Goal: Task Accomplishment & Management: Use online tool/utility

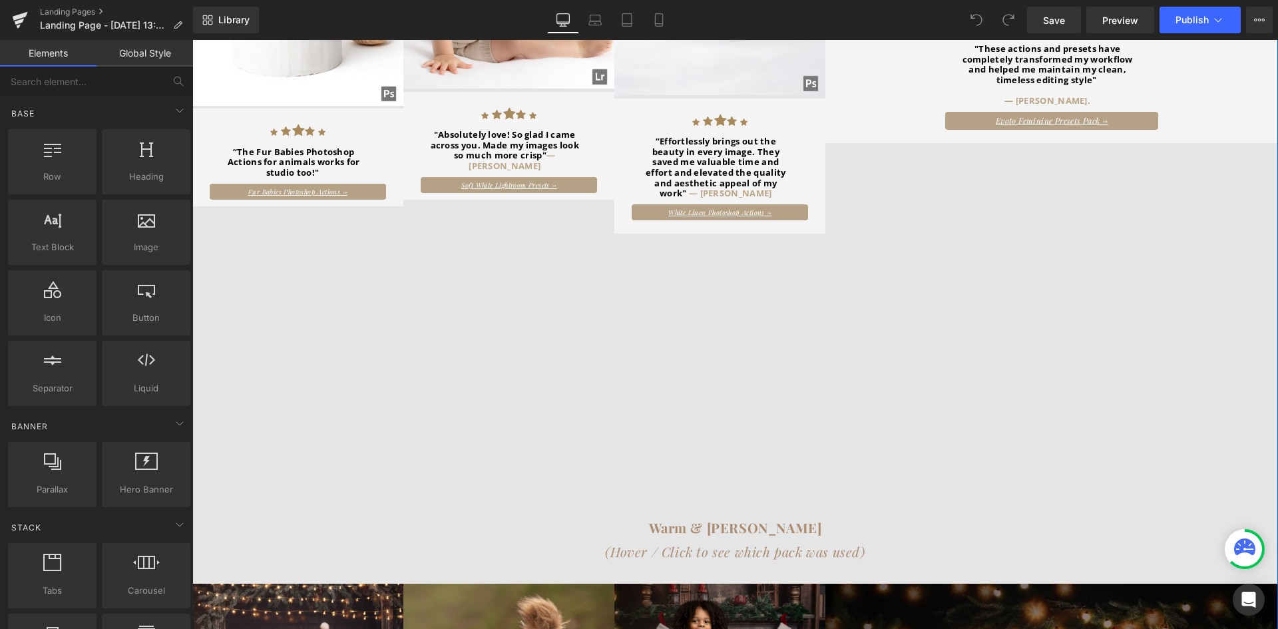
scroll to position [887, 0]
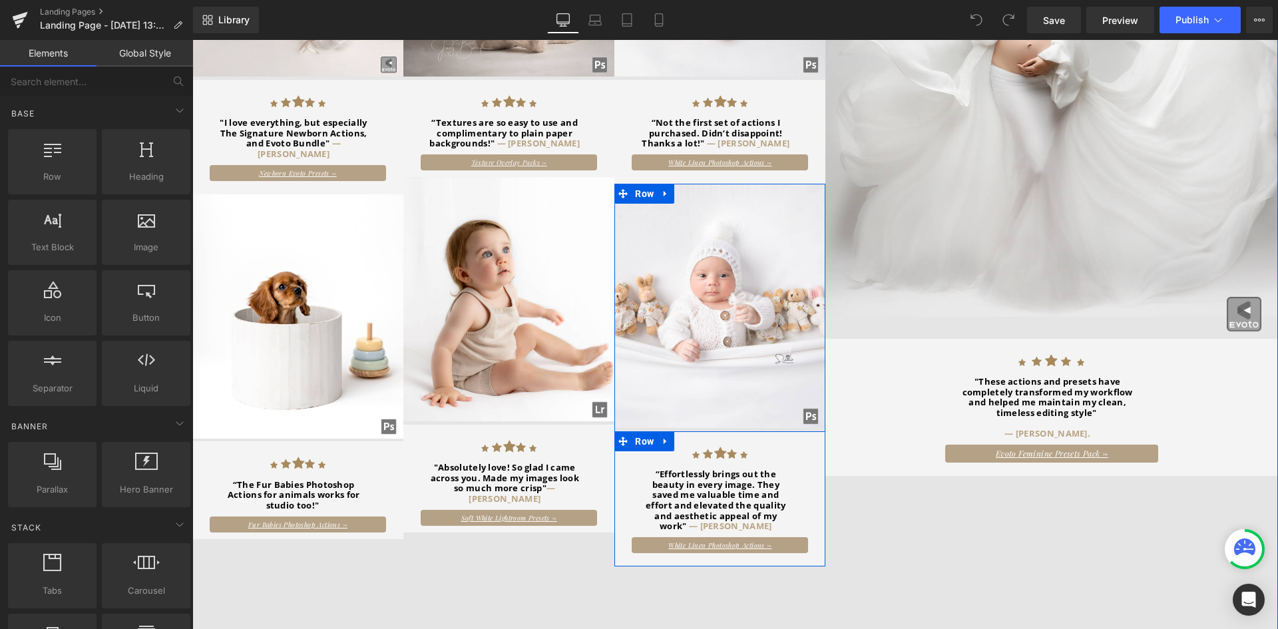
click at [640, 431] on span "Row" at bounding box center [644, 441] width 25 height 20
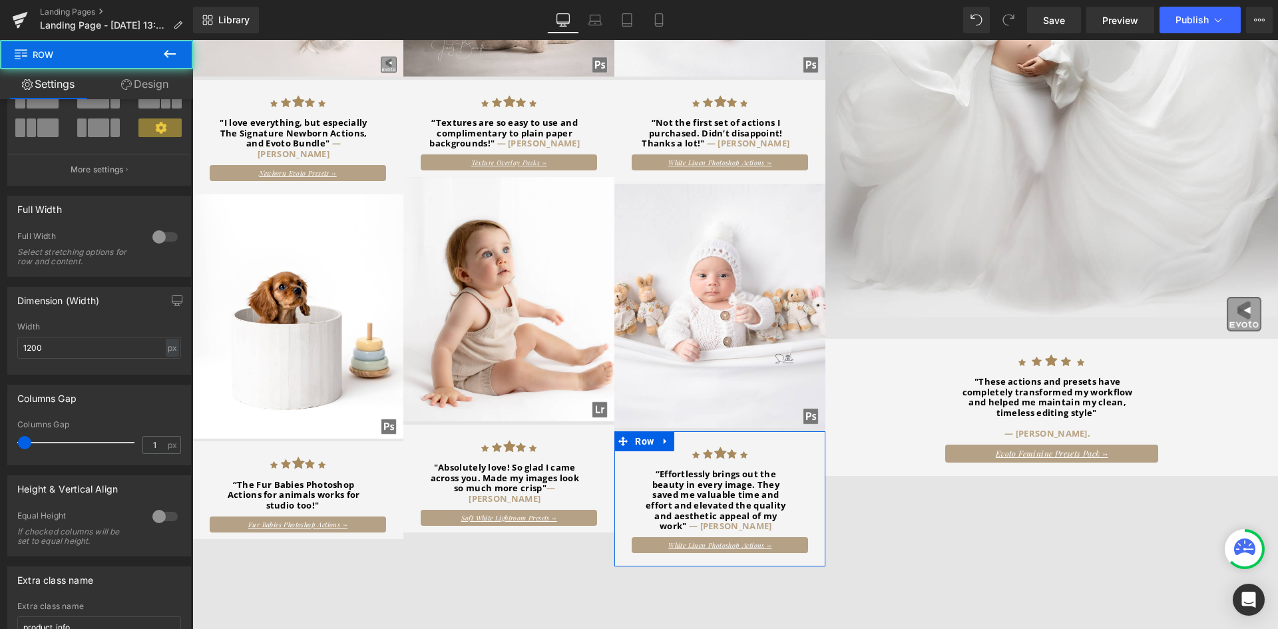
scroll to position [217, 0]
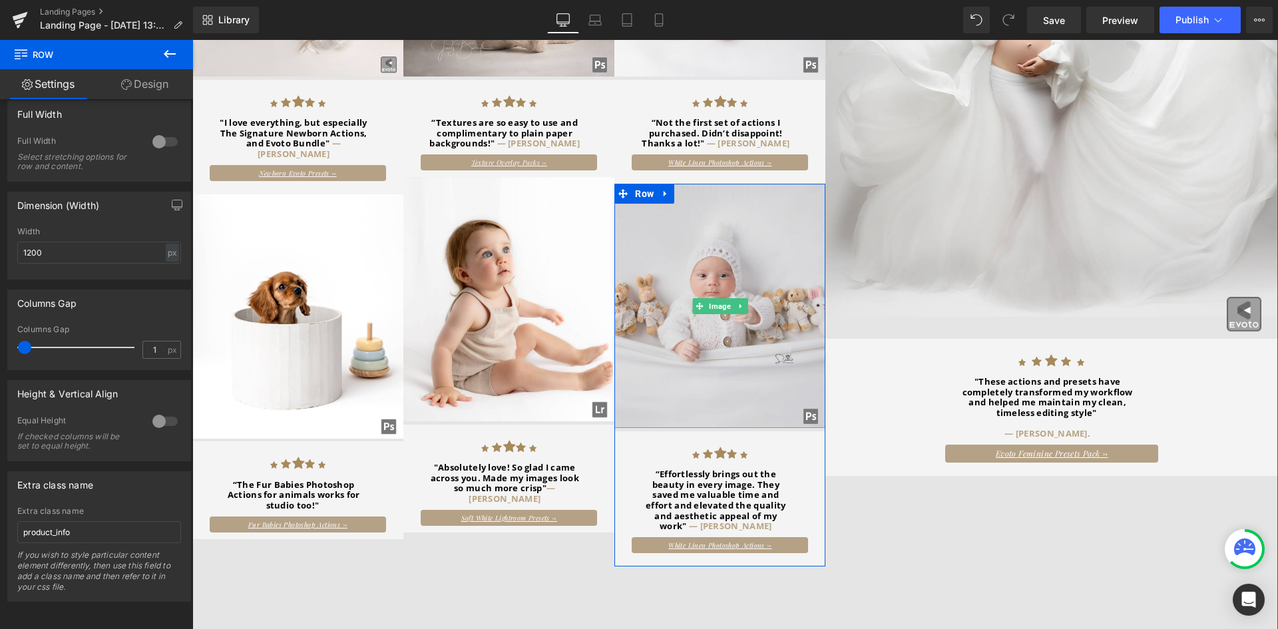
click at [731, 351] on img at bounding box center [719, 306] width 211 height 244
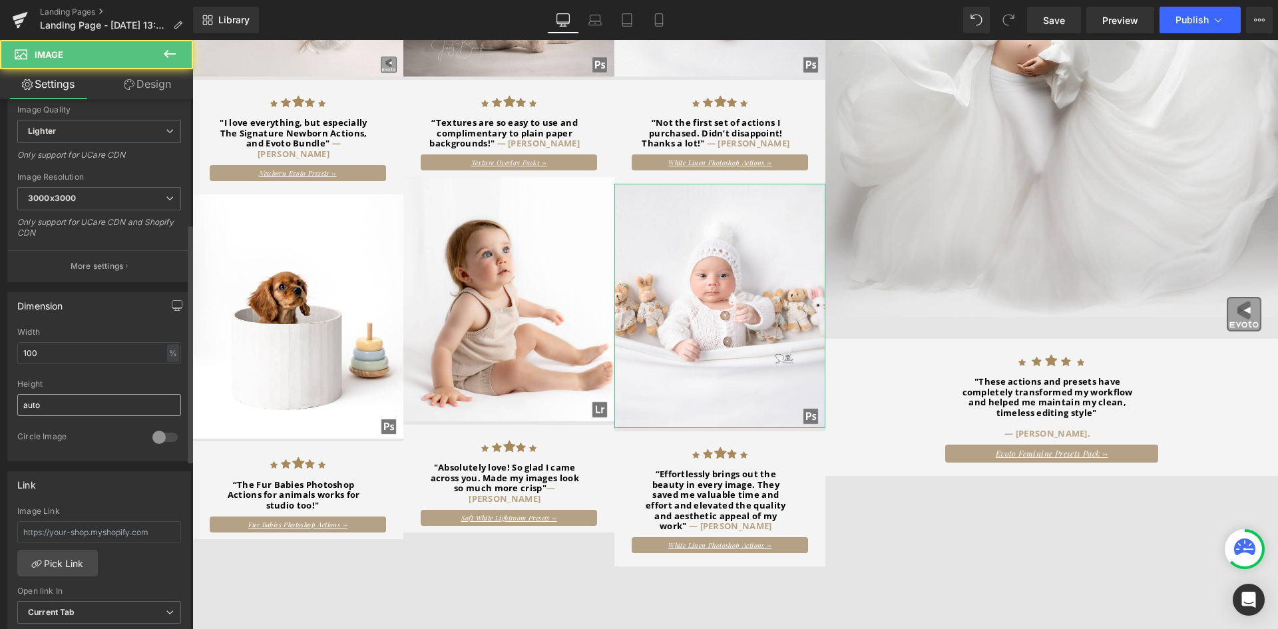
scroll to position [652, 0]
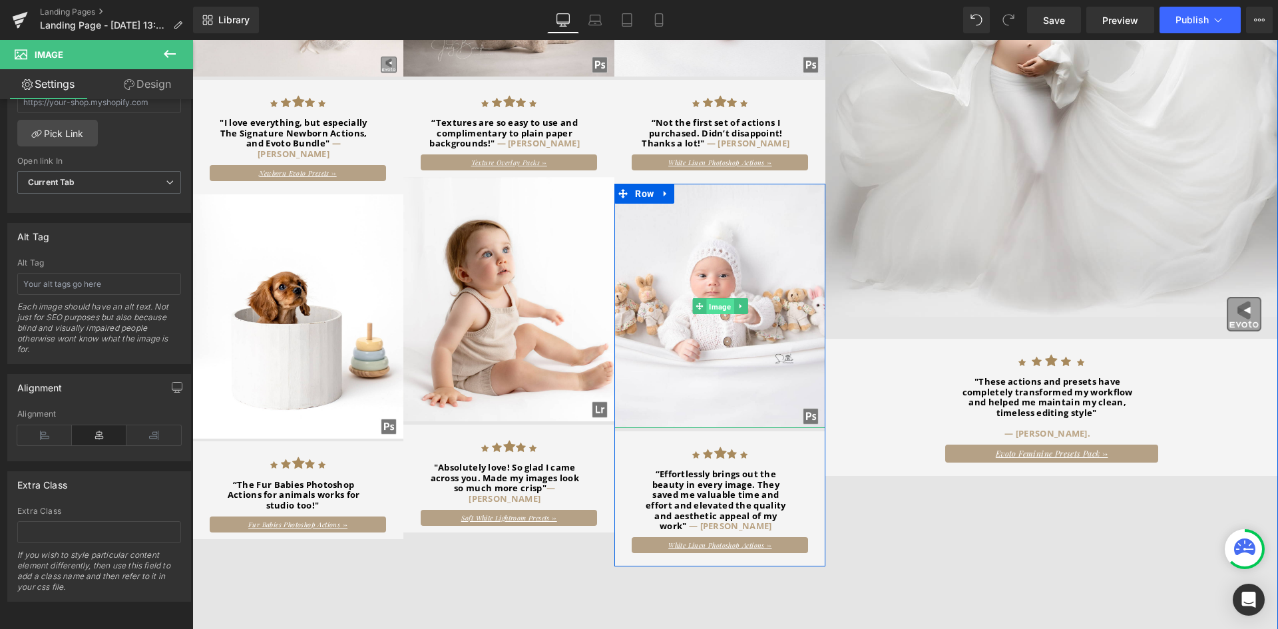
click at [712, 298] on span "Image" at bounding box center [719, 306] width 27 height 16
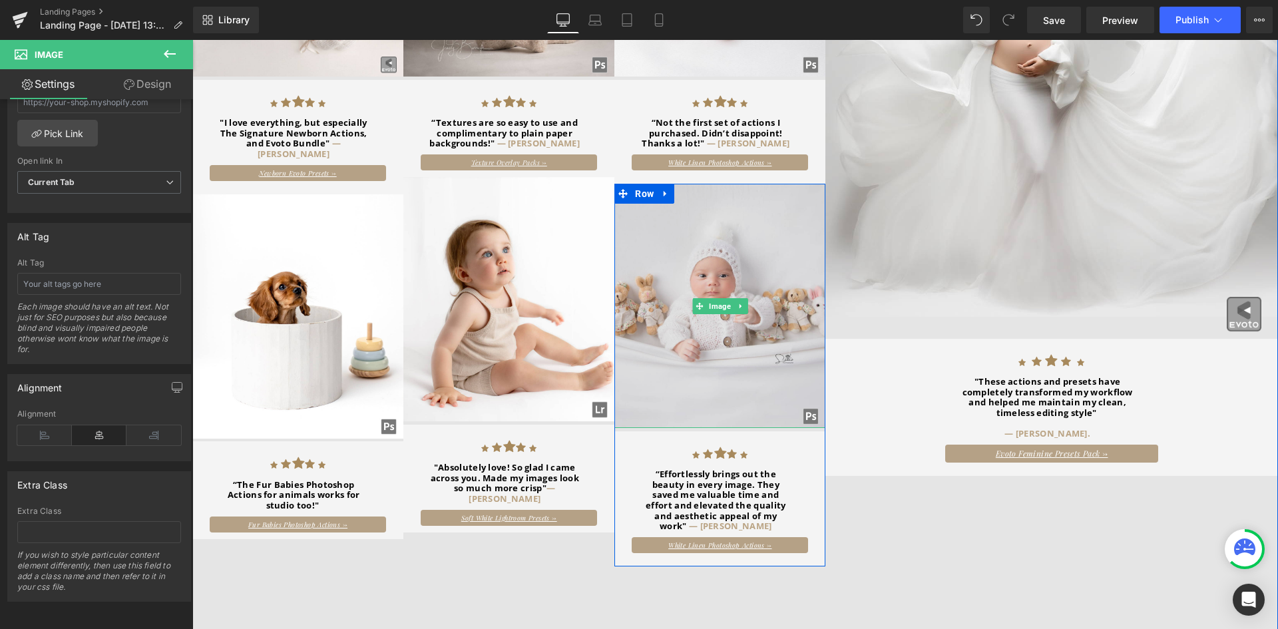
click at [672, 192] on img at bounding box center [719, 306] width 211 height 244
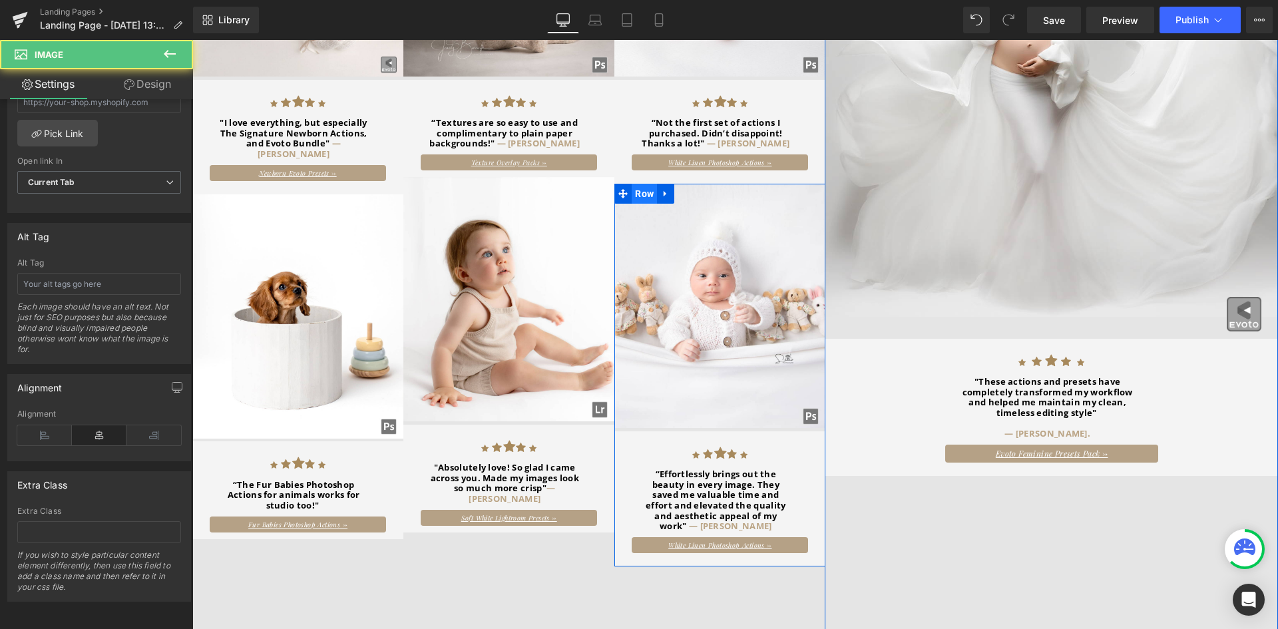
click at [640, 184] on span "Row" at bounding box center [644, 194] width 25 height 20
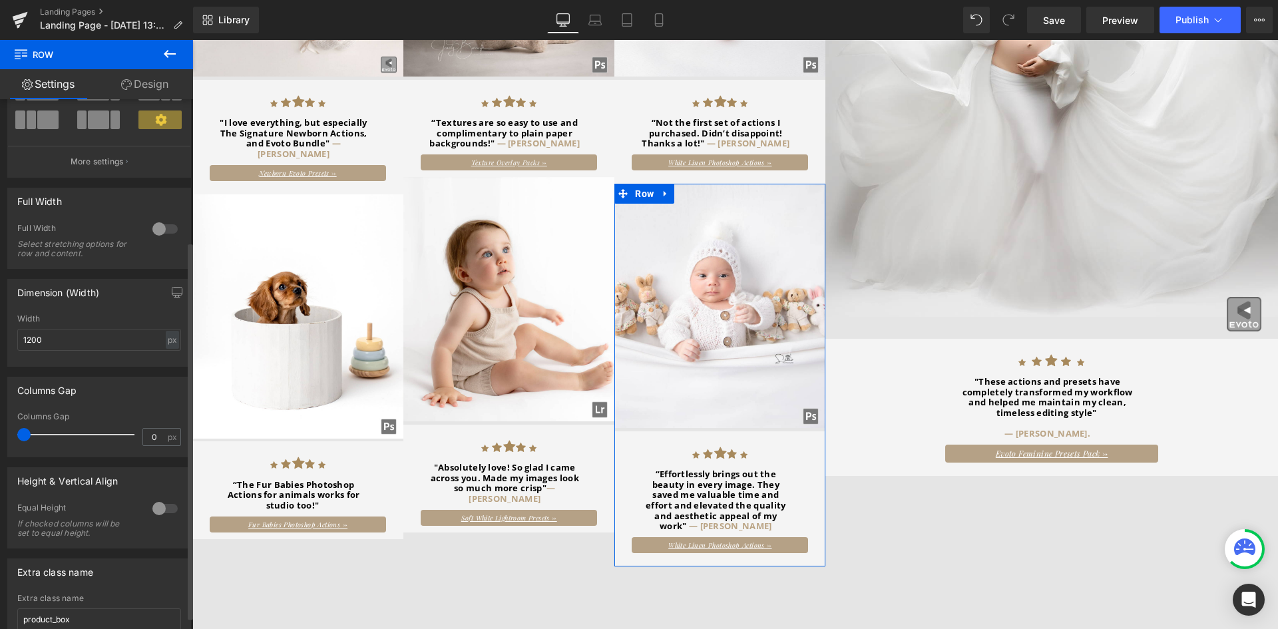
scroll to position [217, 0]
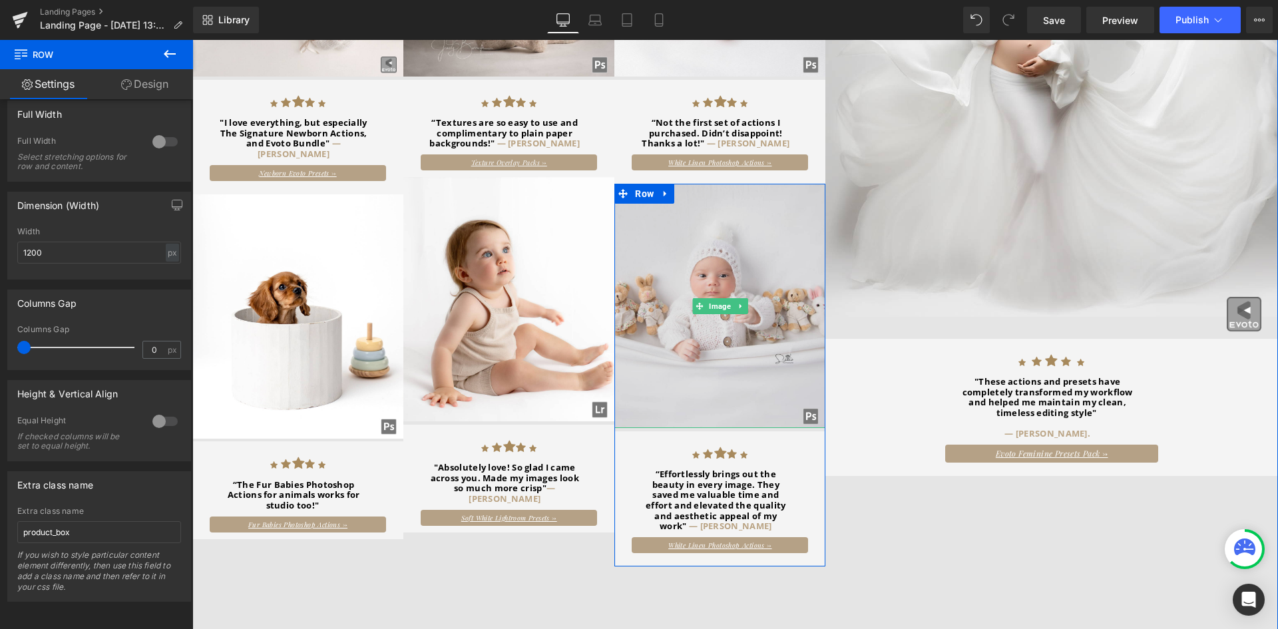
click at [649, 250] on img at bounding box center [719, 306] width 211 height 244
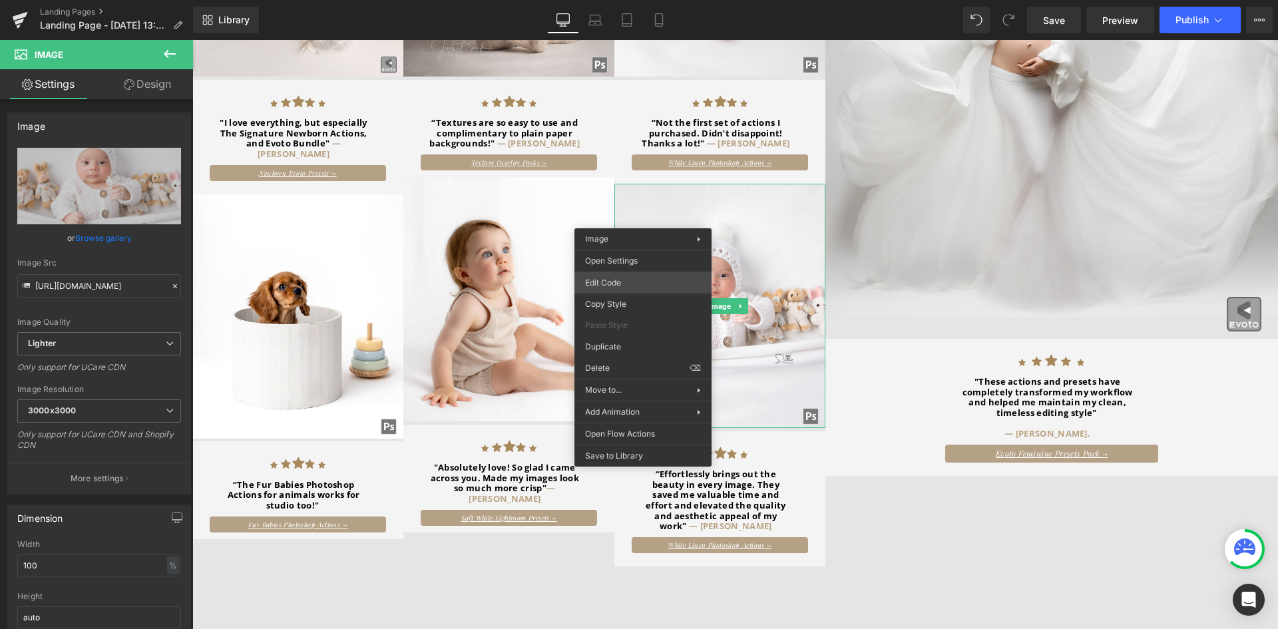
click at [631, 0] on div "Row You are previewing how the will restyle your page. You can not edit Element…" at bounding box center [639, 0] width 1278 height 0
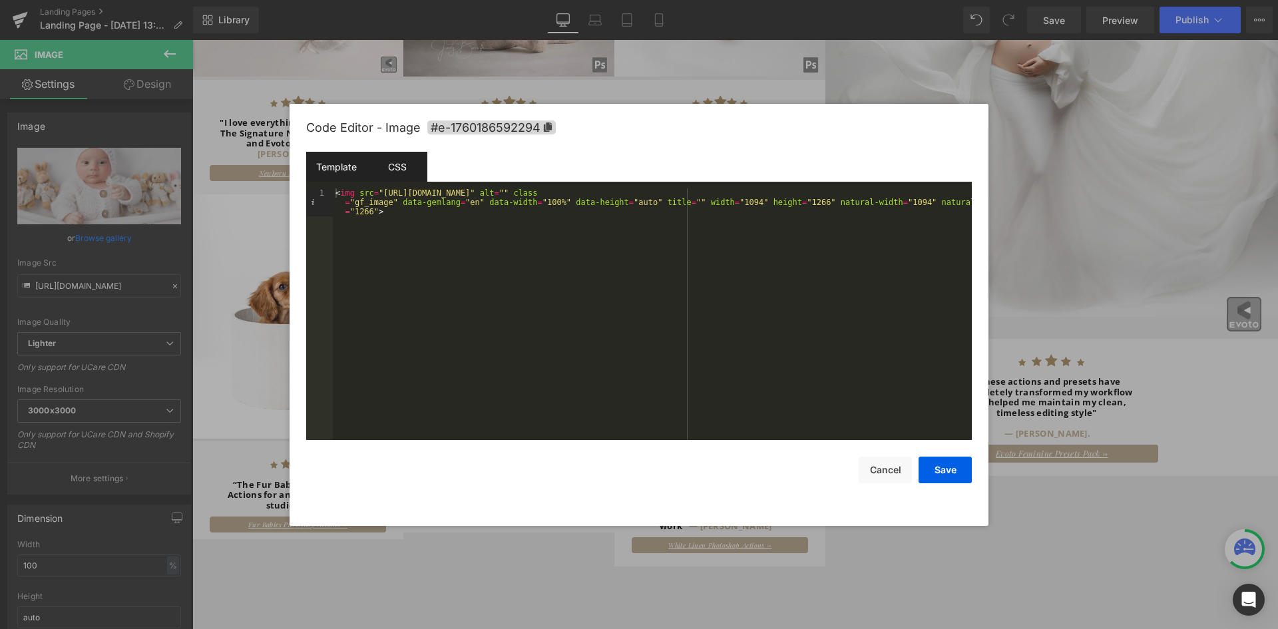
click at [403, 171] on div "CSS" at bounding box center [397, 167] width 61 height 30
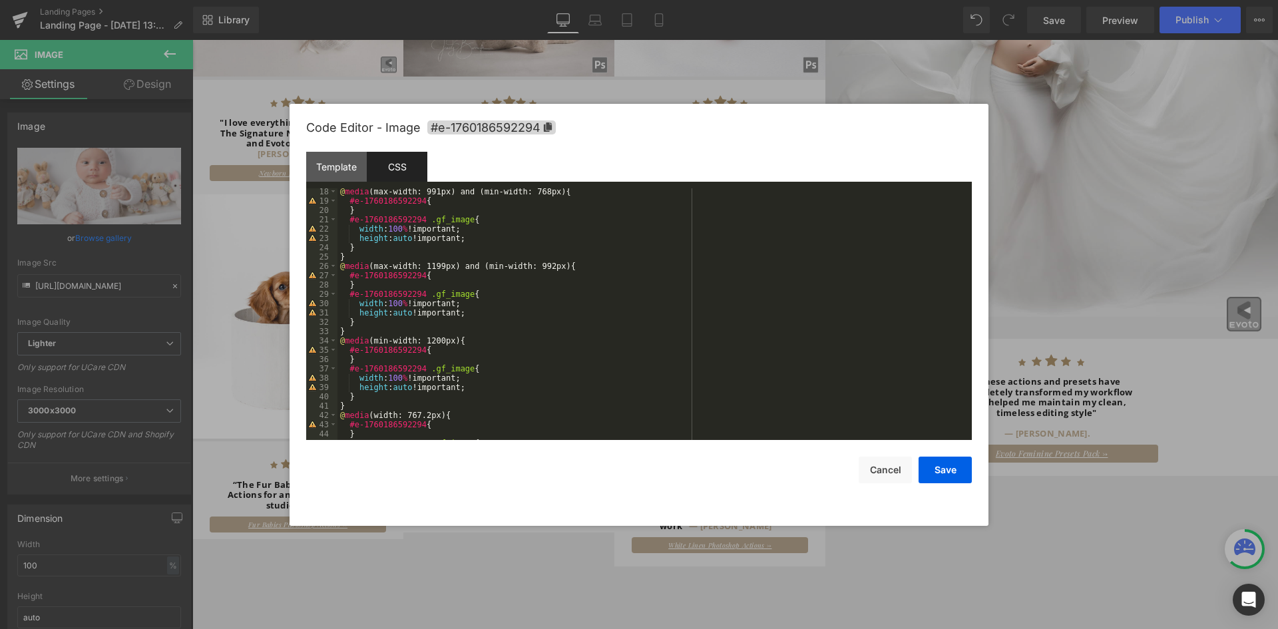
scroll to position [214, 0]
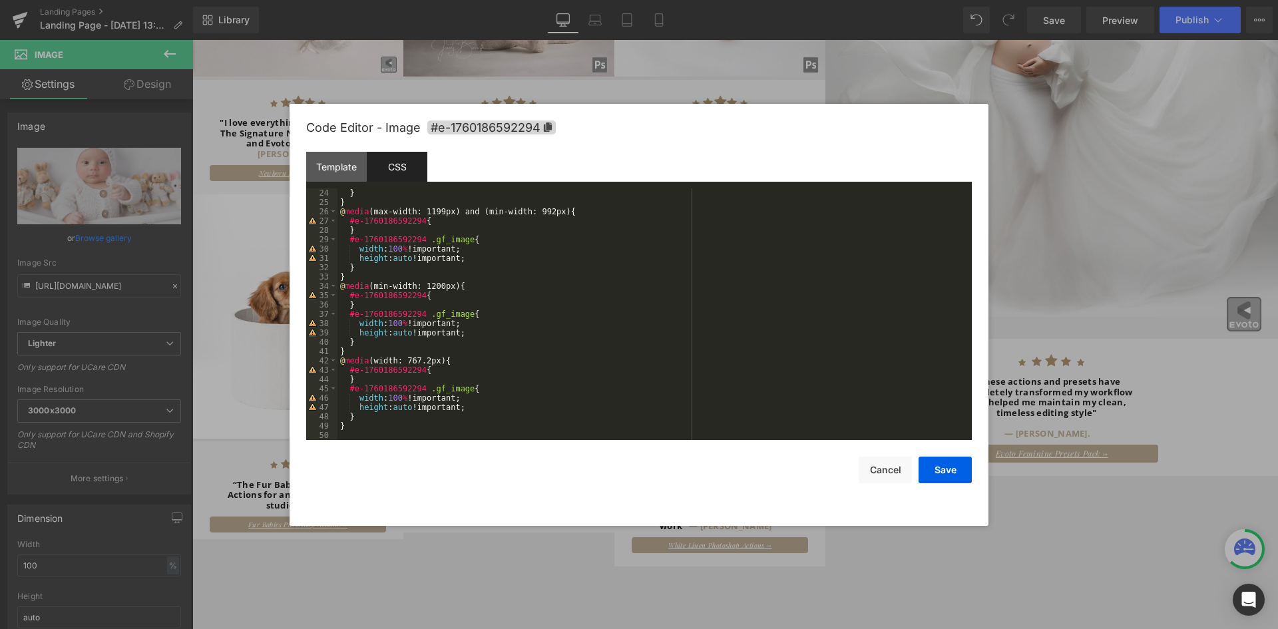
click at [149, 182] on div at bounding box center [639, 314] width 1278 height 629
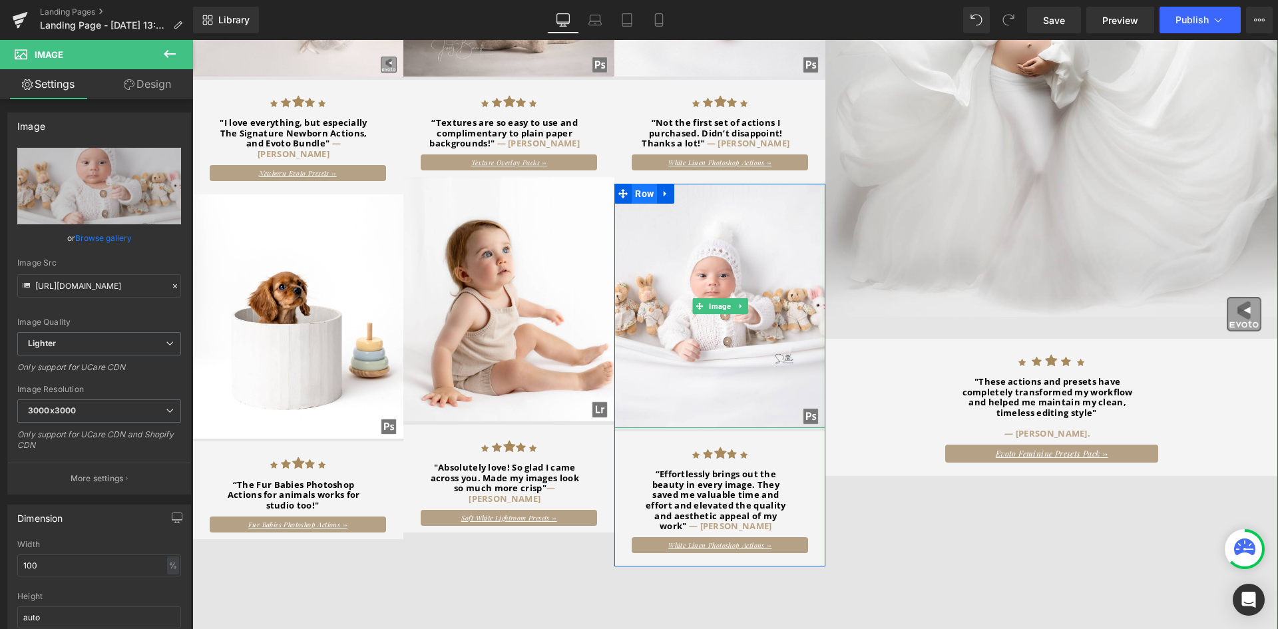
click at [645, 184] on span "Row" at bounding box center [644, 194] width 25 height 20
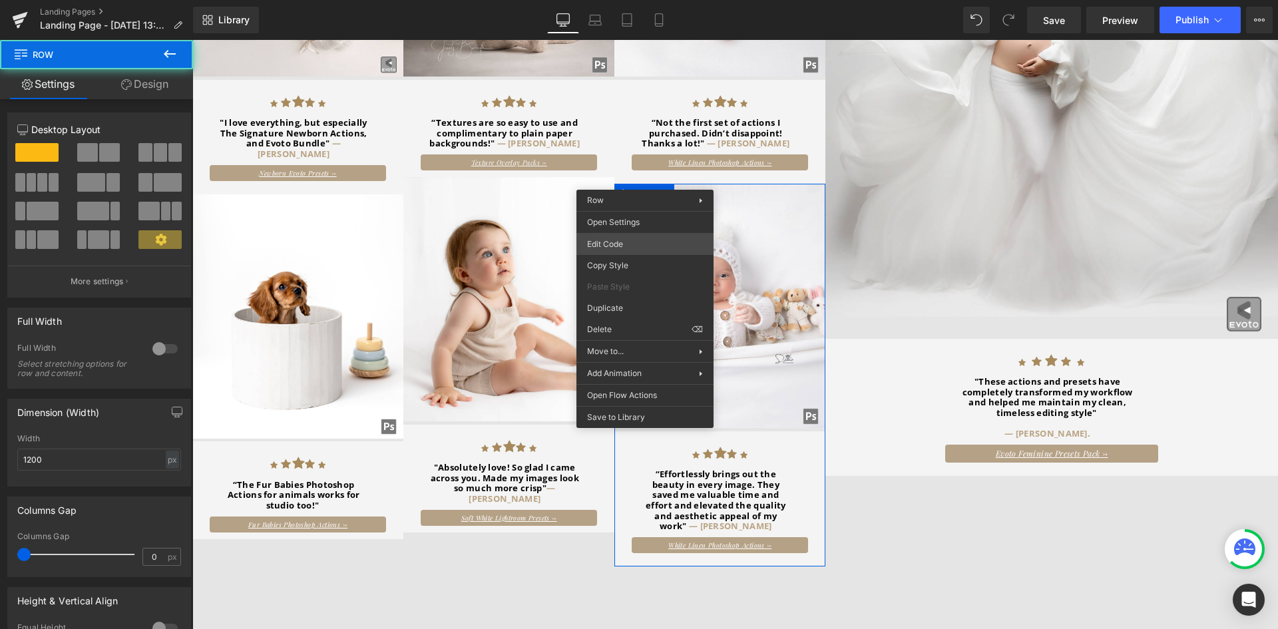
click at [646, 0] on div "Row You are previewing how the will restyle your page. You can not edit Element…" at bounding box center [639, 0] width 1278 height 0
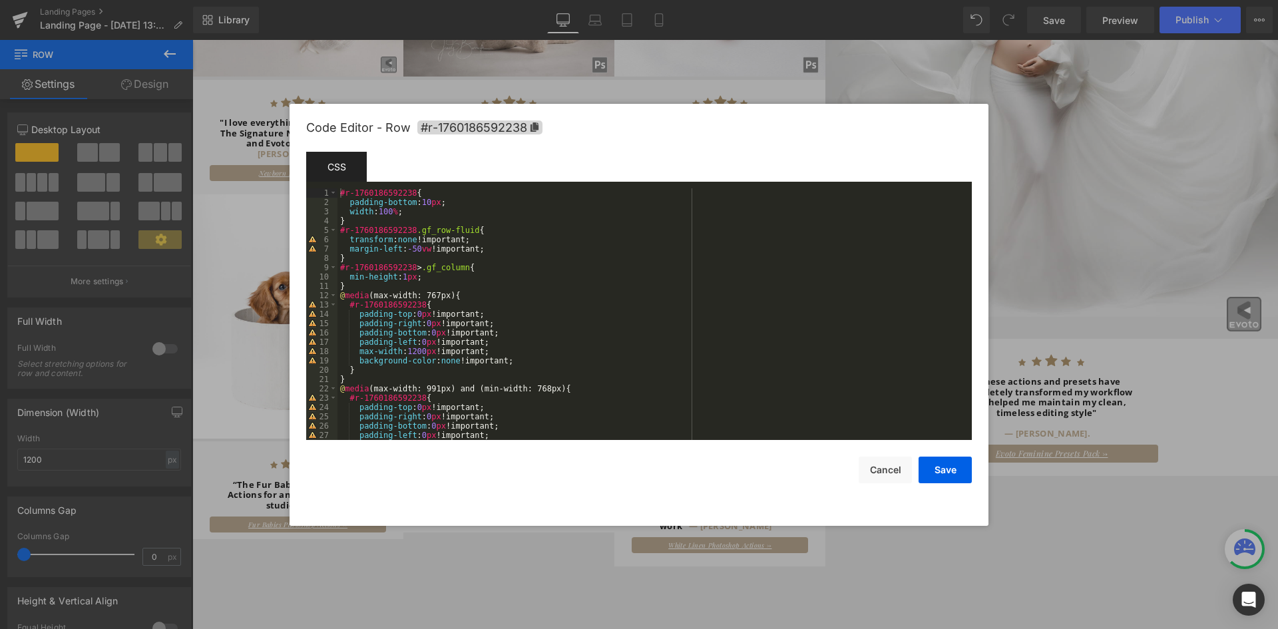
scroll to position [0, 0]
click at [165, 197] on div at bounding box center [639, 314] width 1278 height 629
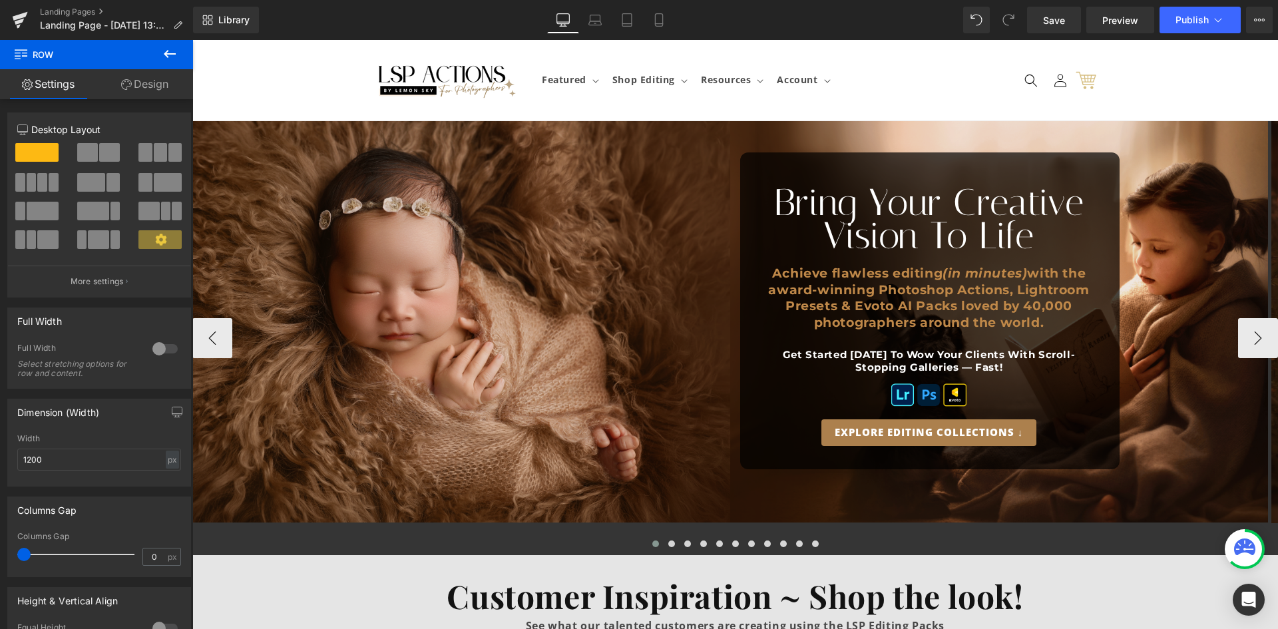
scroll to position [333, 0]
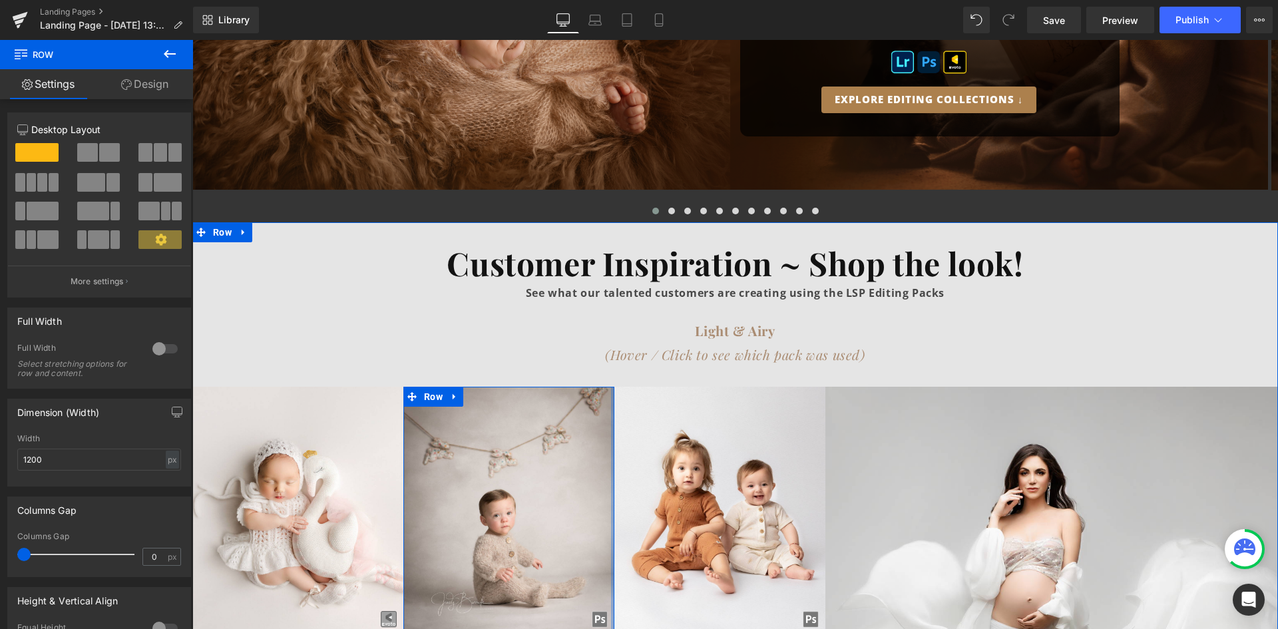
click at [611, 418] on div at bounding box center [612, 559] width 3 height 345
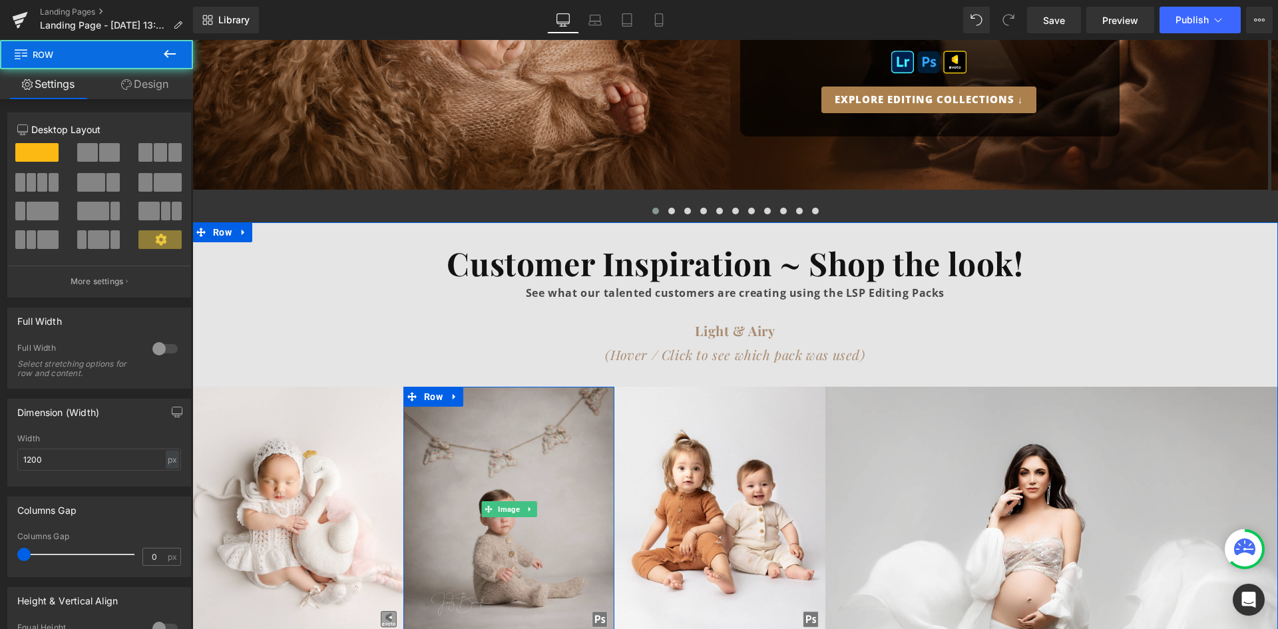
click at [481, 393] on img at bounding box center [508, 509] width 211 height 244
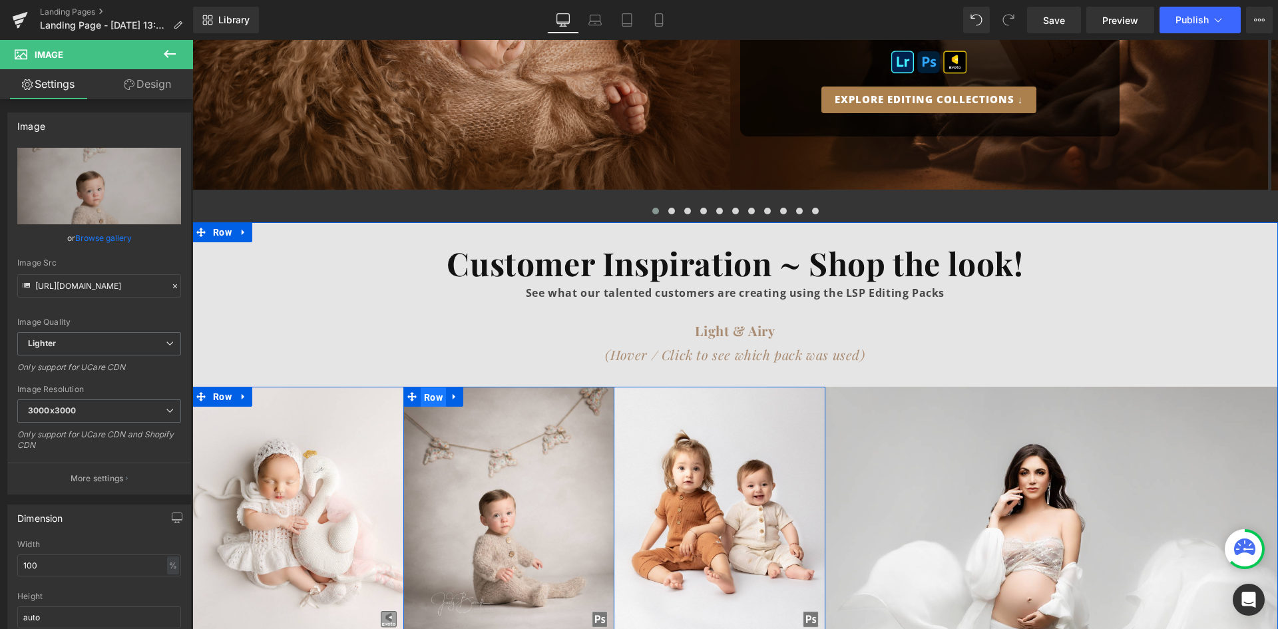
click at [421, 387] on span "Row" at bounding box center [433, 397] width 25 height 20
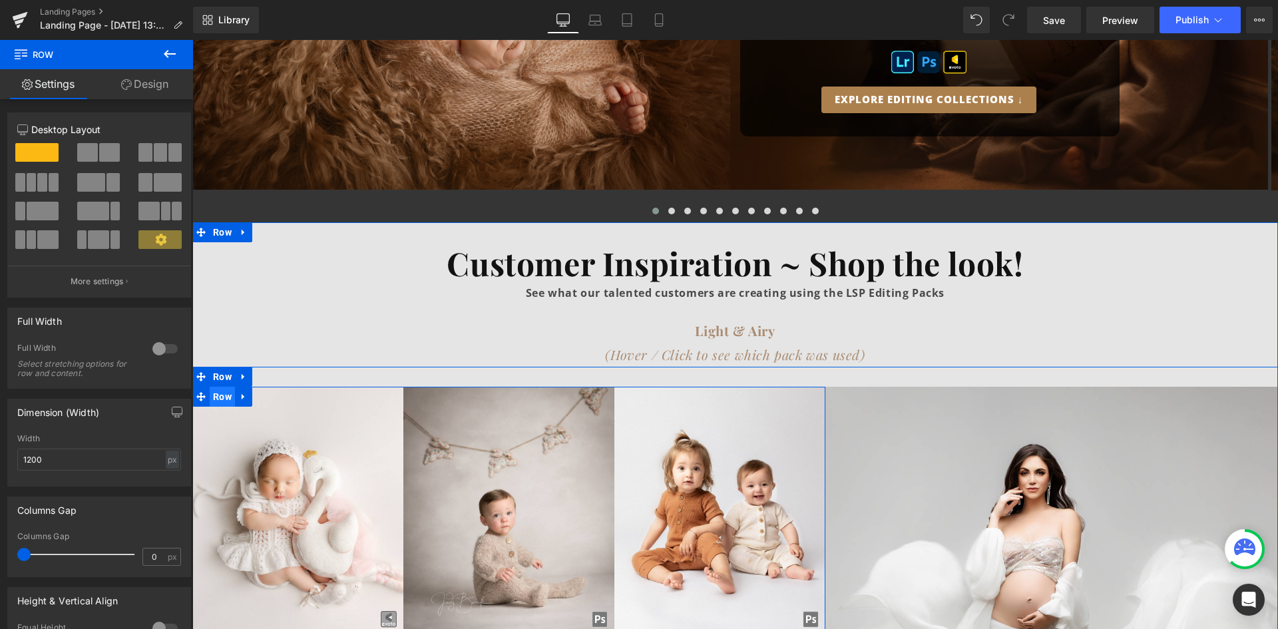
click at [214, 387] on span "Row" at bounding box center [222, 397] width 25 height 20
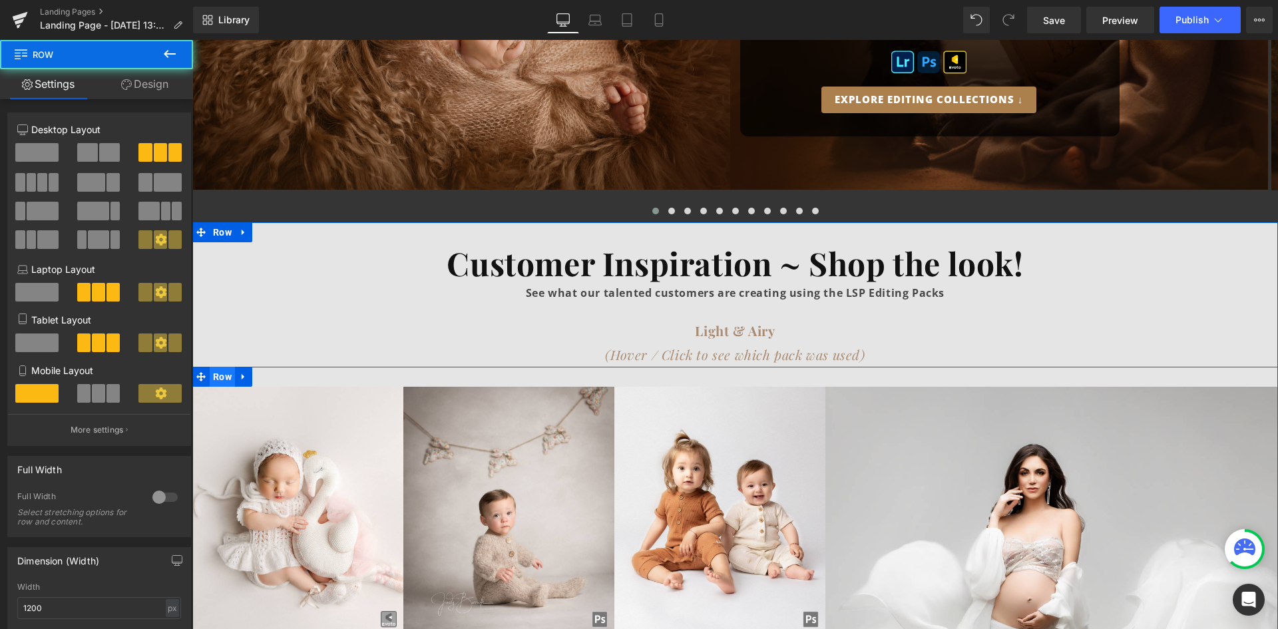
click at [216, 367] on span "Row" at bounding box center [222, 377] width 25 height 20
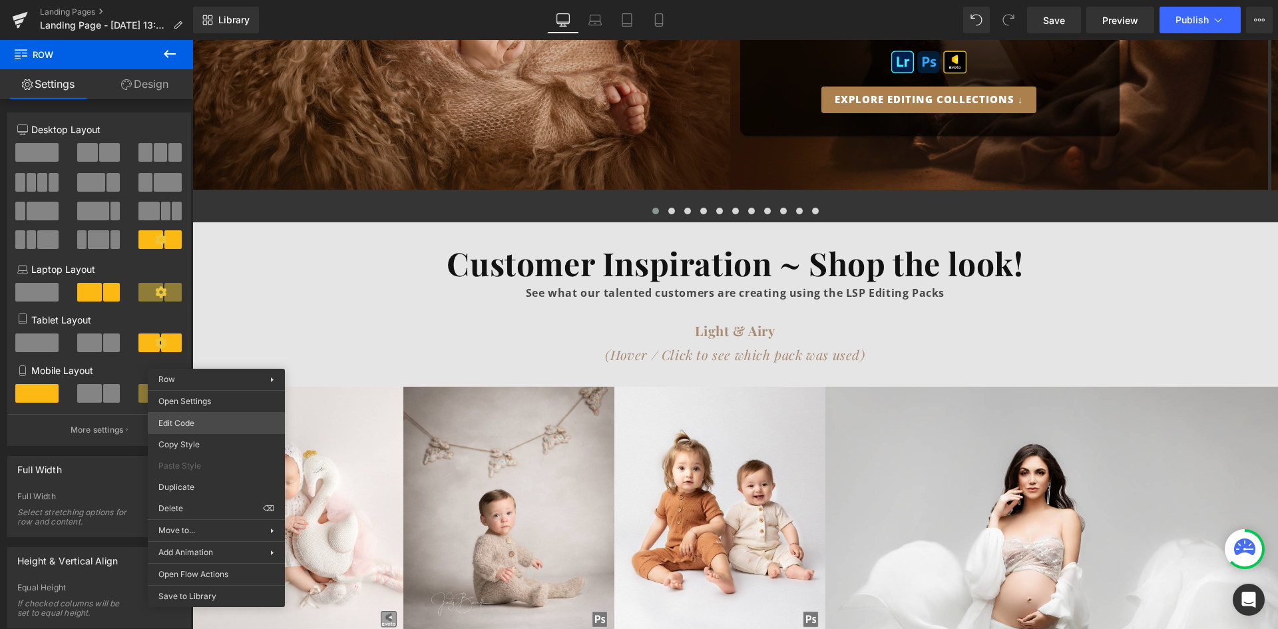
click at [225, 427] on body "Row You are previewing how the will restyle your page. You can not edit Element…" at bounding box center [639, 314] width 1278 height 629
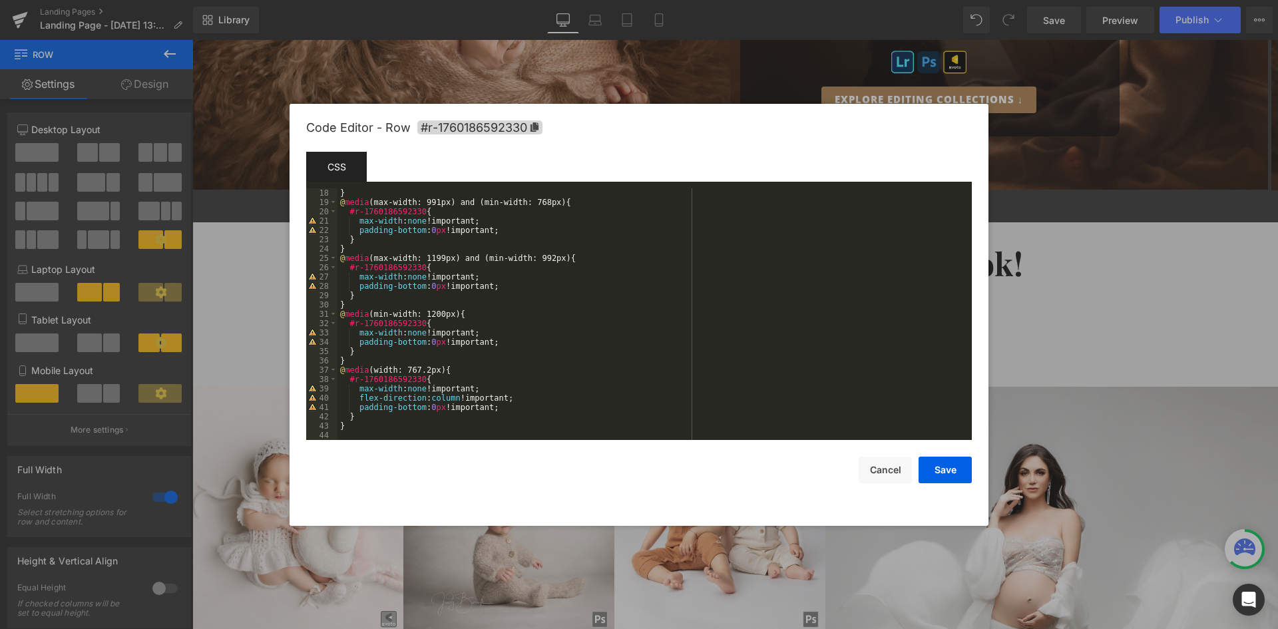
scroll to position [0, 0]
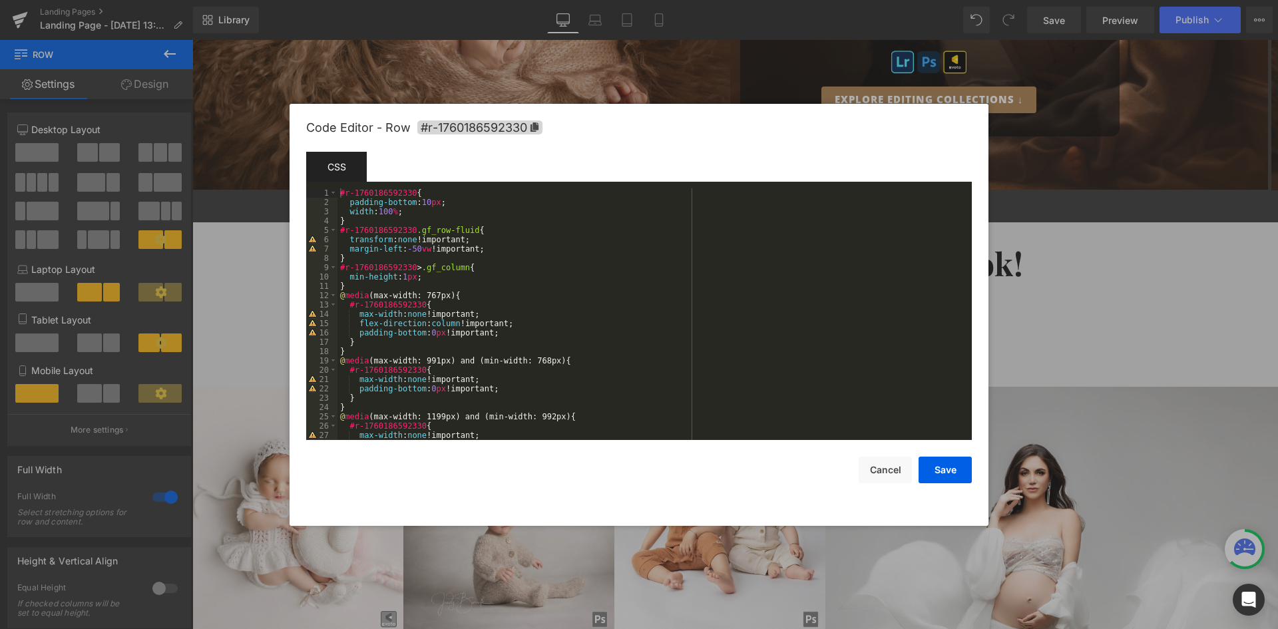
click at [259, 299] on div at bounding box center [639, 314] width 1278 height 629
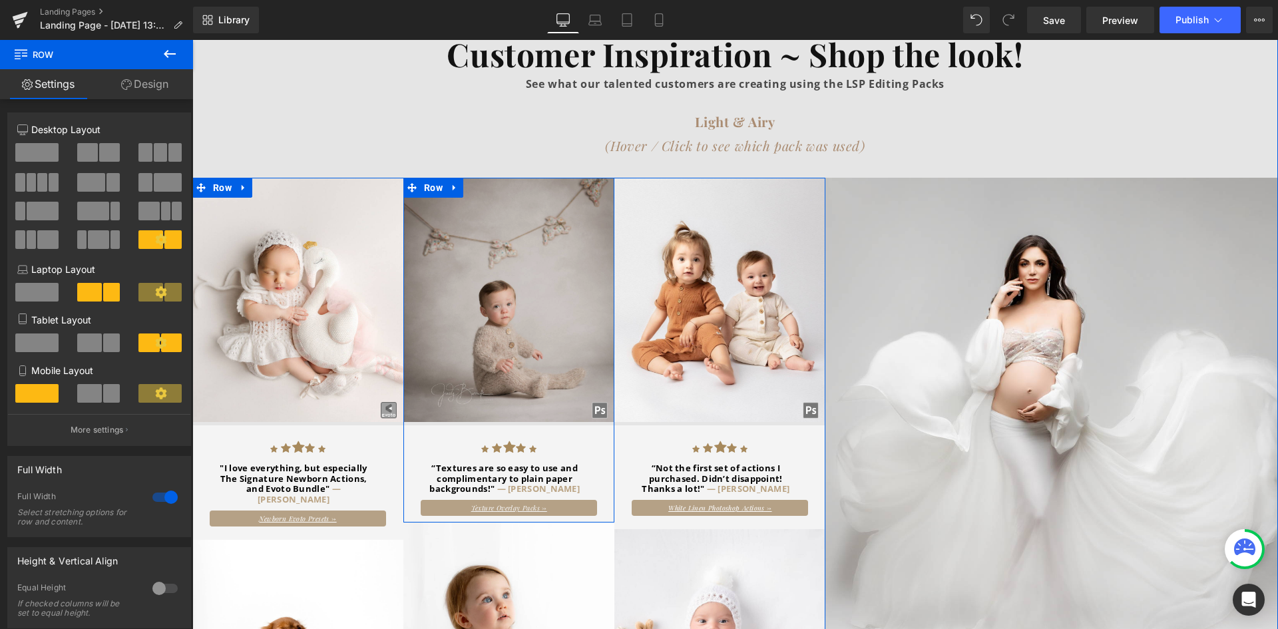
scroll to position [554, 0]
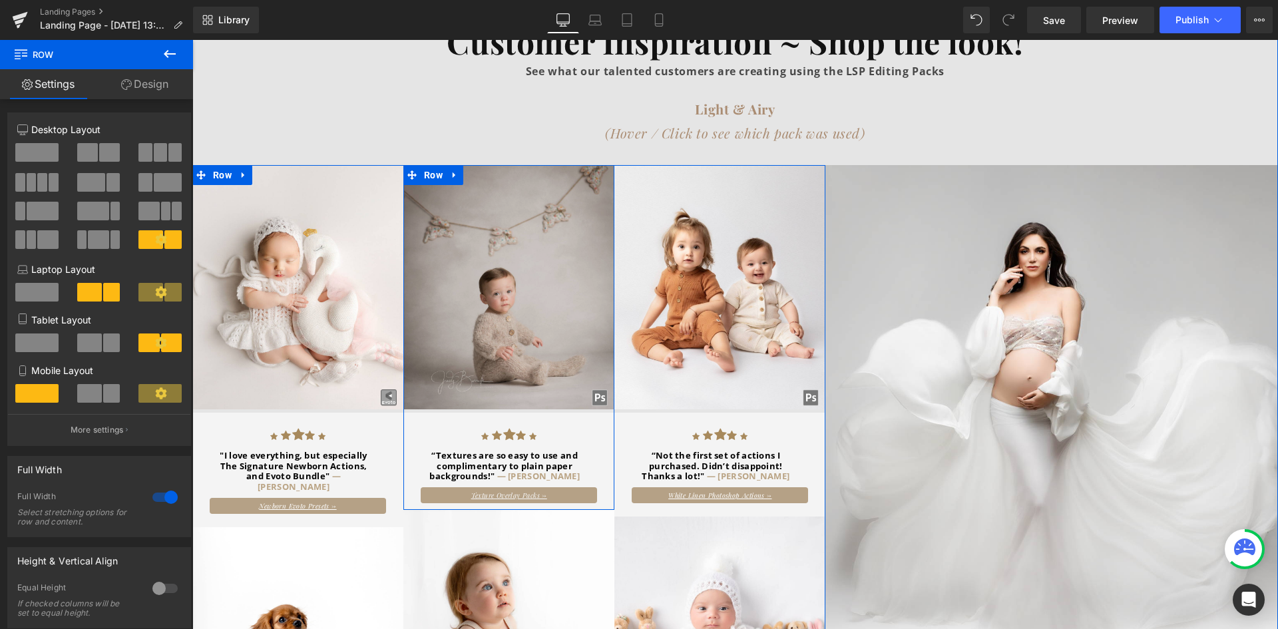
click at [493, 256] on img at bounding box center [508, 287] width 211 height 244
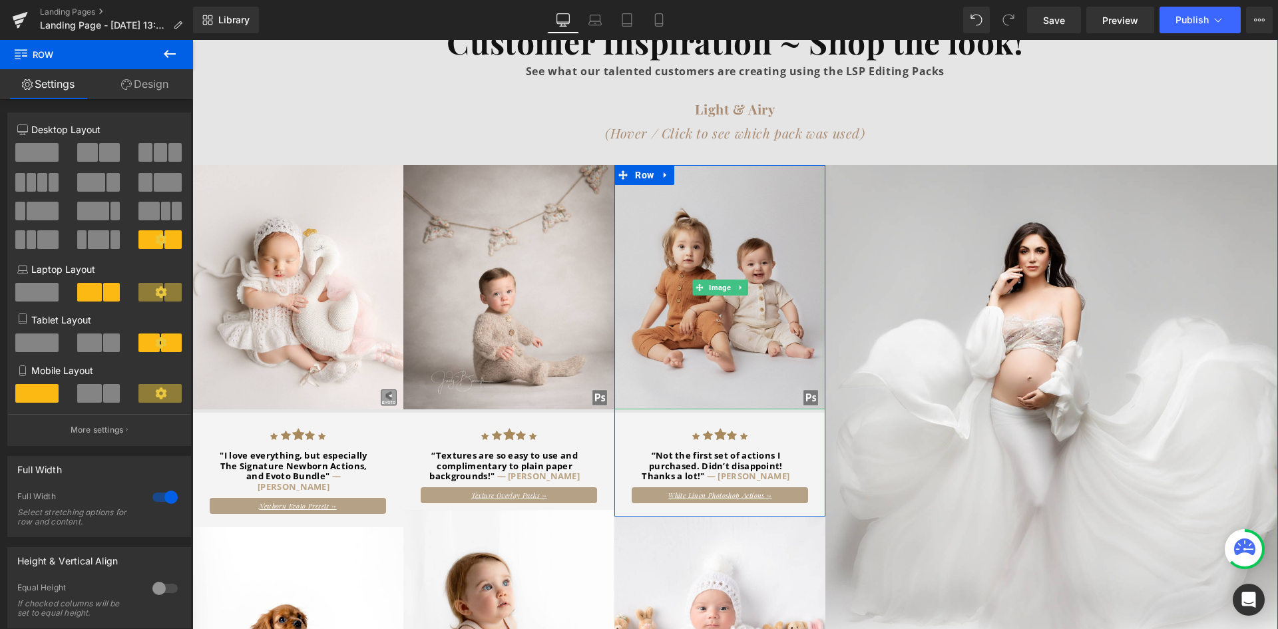
click at [764, 178] on img at bounding box center [719, 287] width 211 height 244
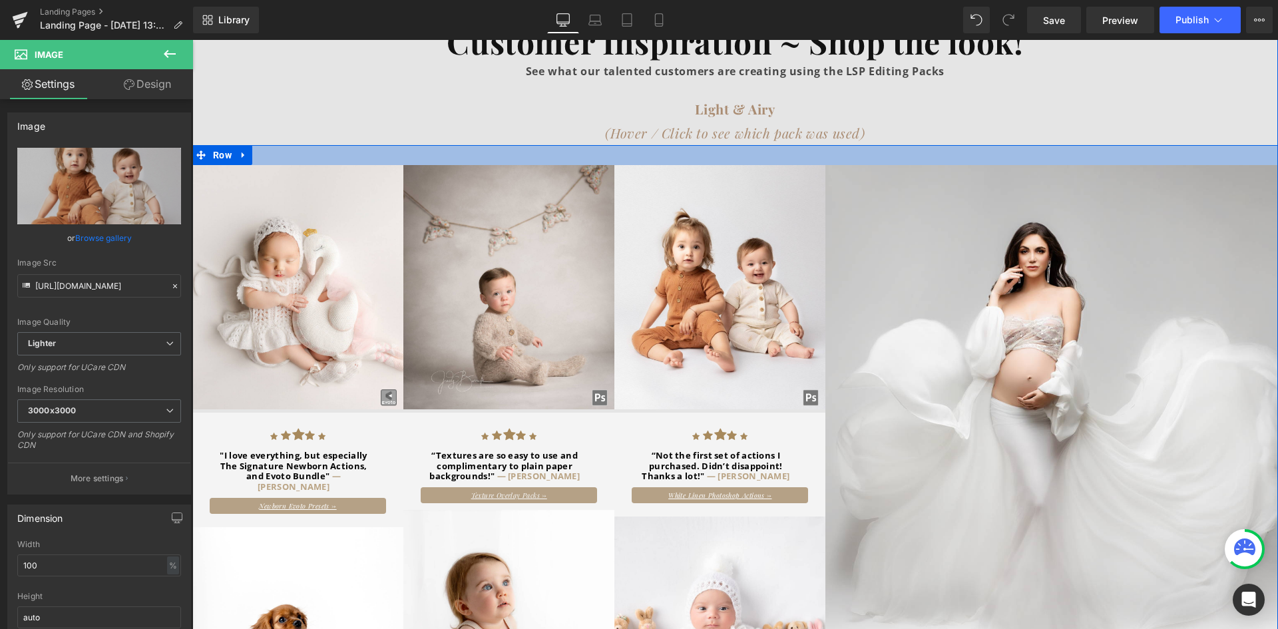
click at [282, 145] on div at bounding box center [735, 155] width 1086 height 20
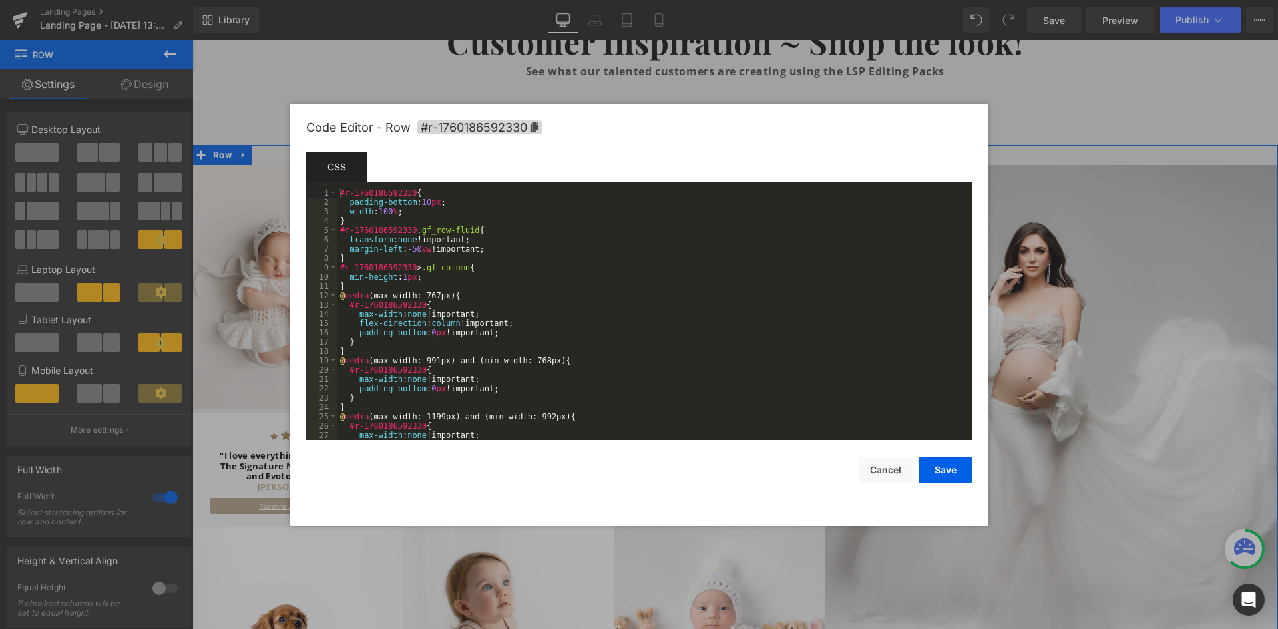
click at [279, 200] on body "Row You are previewing how the will restyle your page. You can not edit Element…" at bounding box center [639, 314] width 1278 height 629
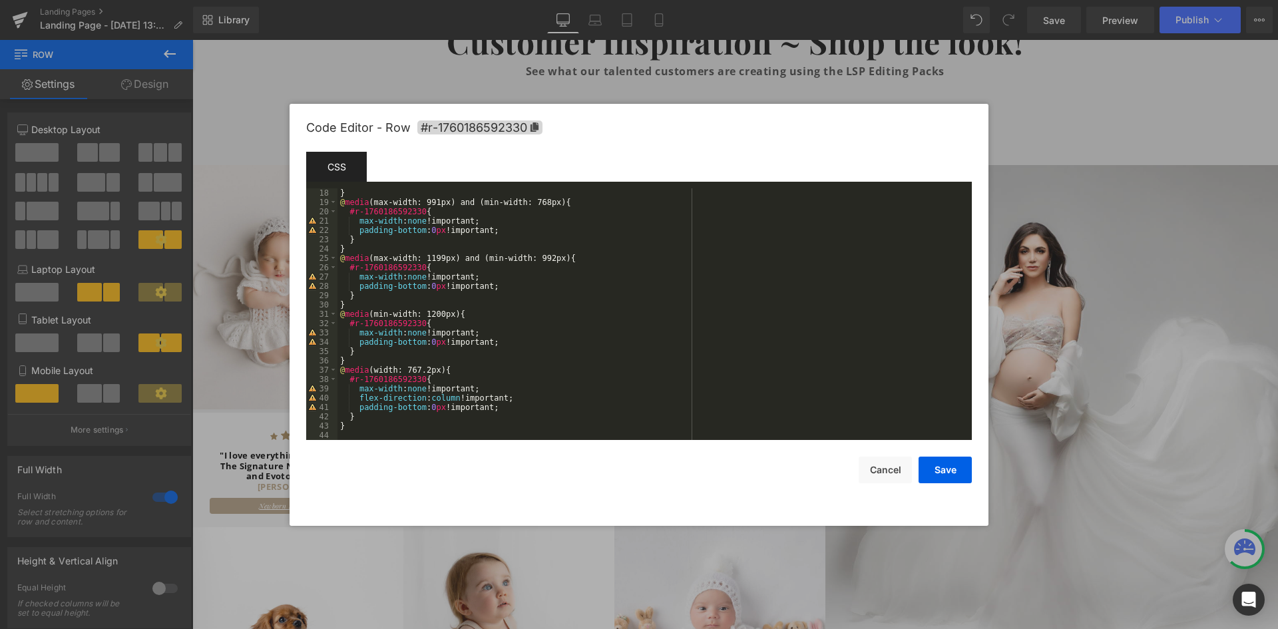
scroll to position [158, 0]
click at [519, 424] on div "} @ media (max-width: 991px) and (min-width: 768px) { #r-1760186592330 { max-wi…" at bounding box center [651, 323] width 629 height 270
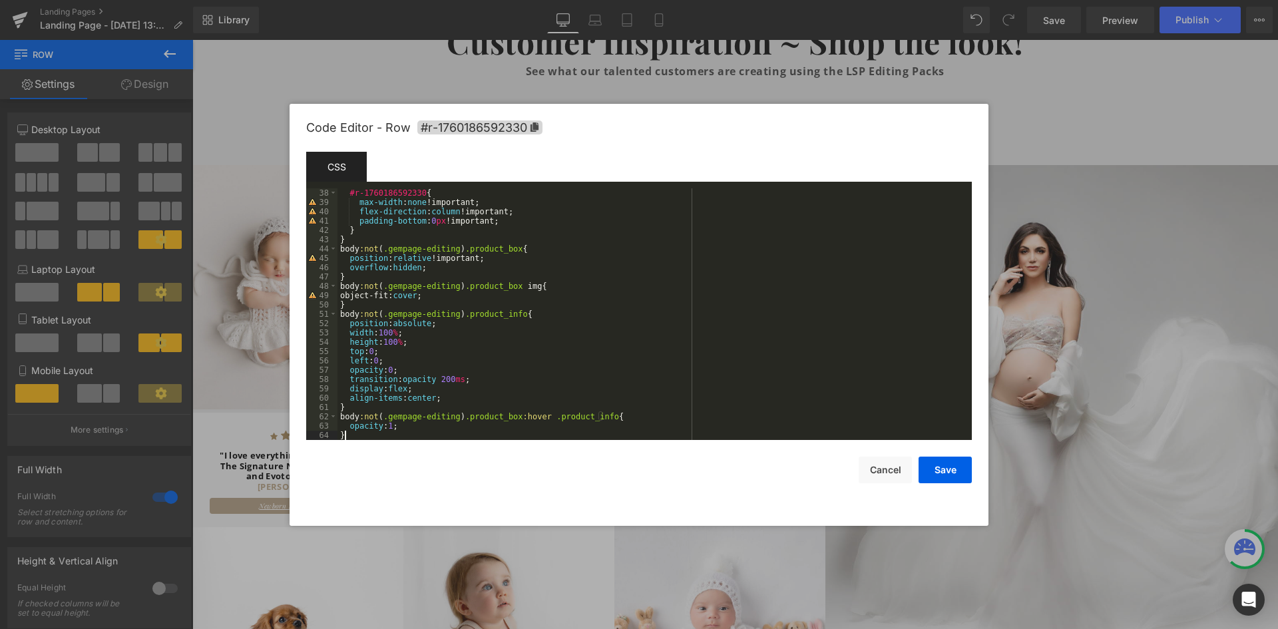
scroll to position [354, 0]
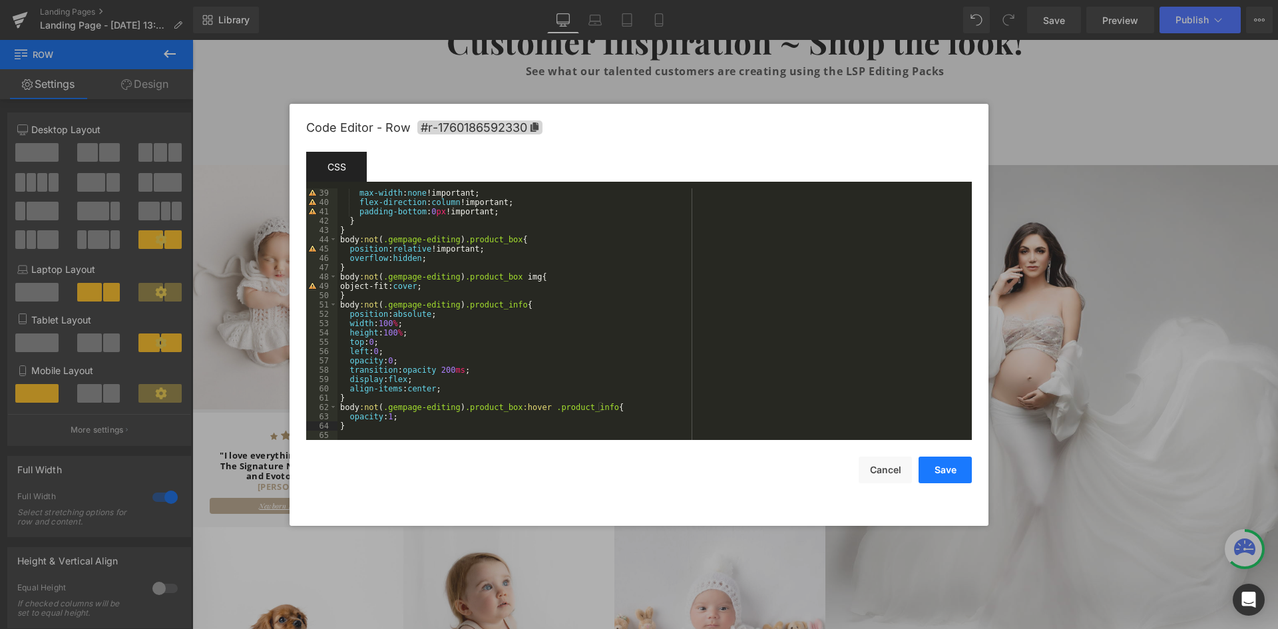
click at [968, 471] on button "Save" at bounding box center [945, 470] width 53 height 27
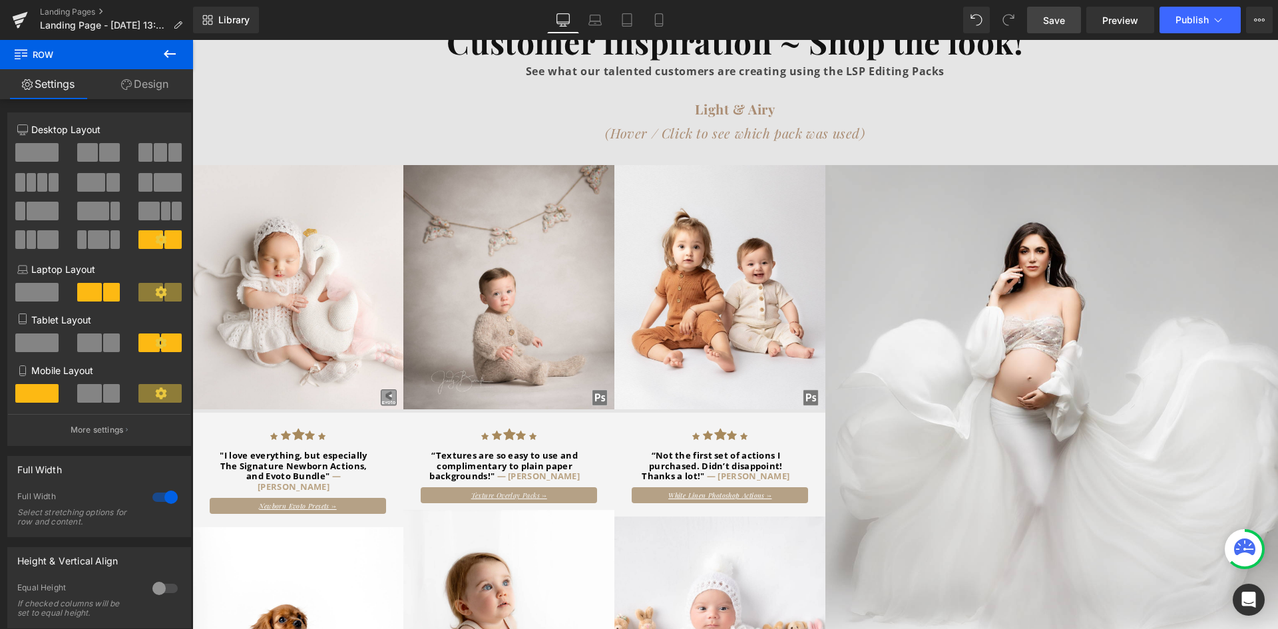
click at [1054, 23] on span "Save" at bounding box center [1054, 20] width 22 height 14
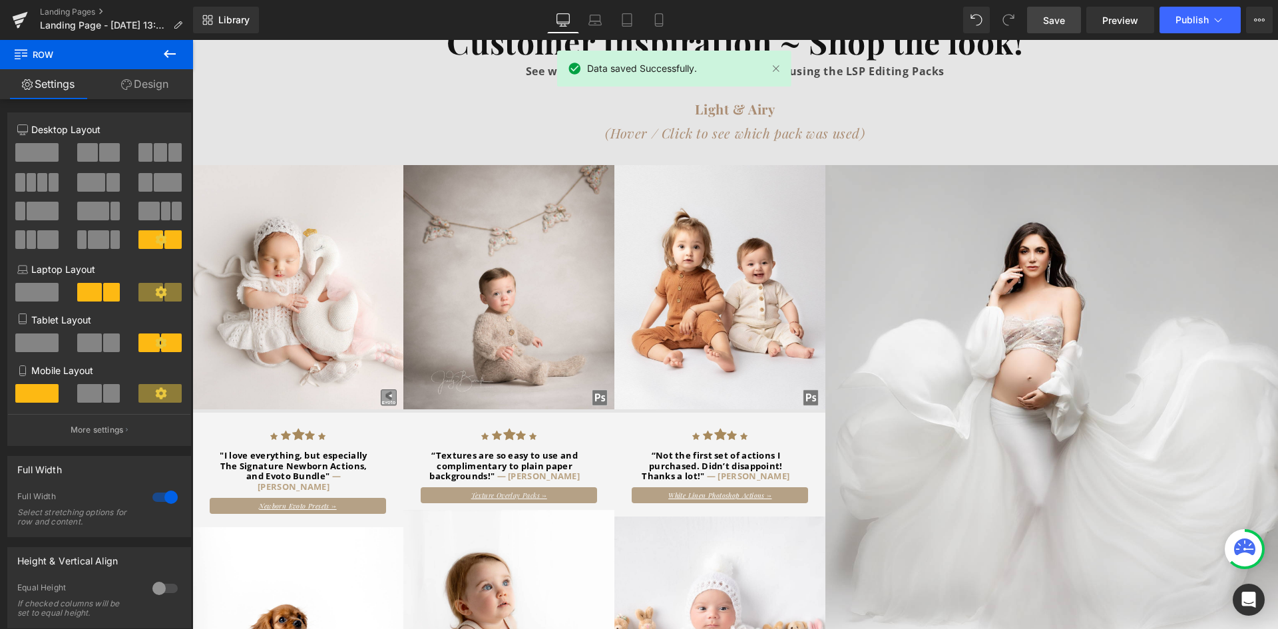
click at [1126, 6] on div "Library Desktop Desktop Laptop Tablet Mobile Save Preview Publish Scheduled Vie…" at bounding box center [735, 20] width 1085 height 40
click at [1122, 13] on span "Preview" at bounding box center [1120, 20] width 36 height 14
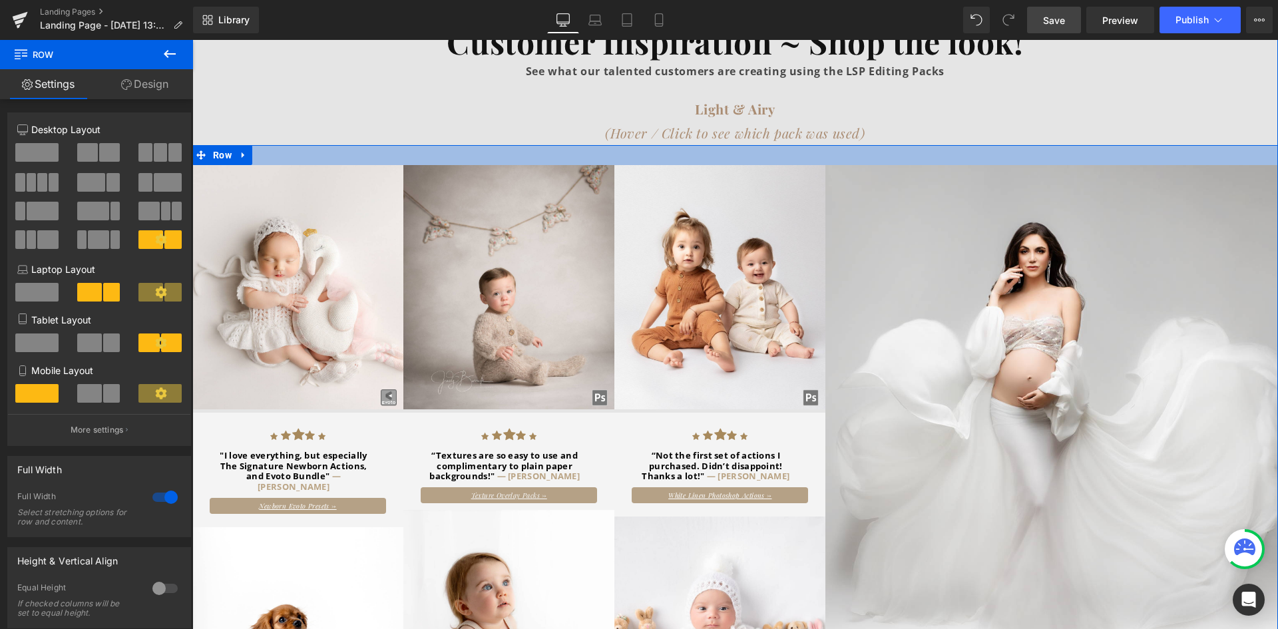
click at [371, 145] on div at bounding box center [735, 155] width 1086 height 20
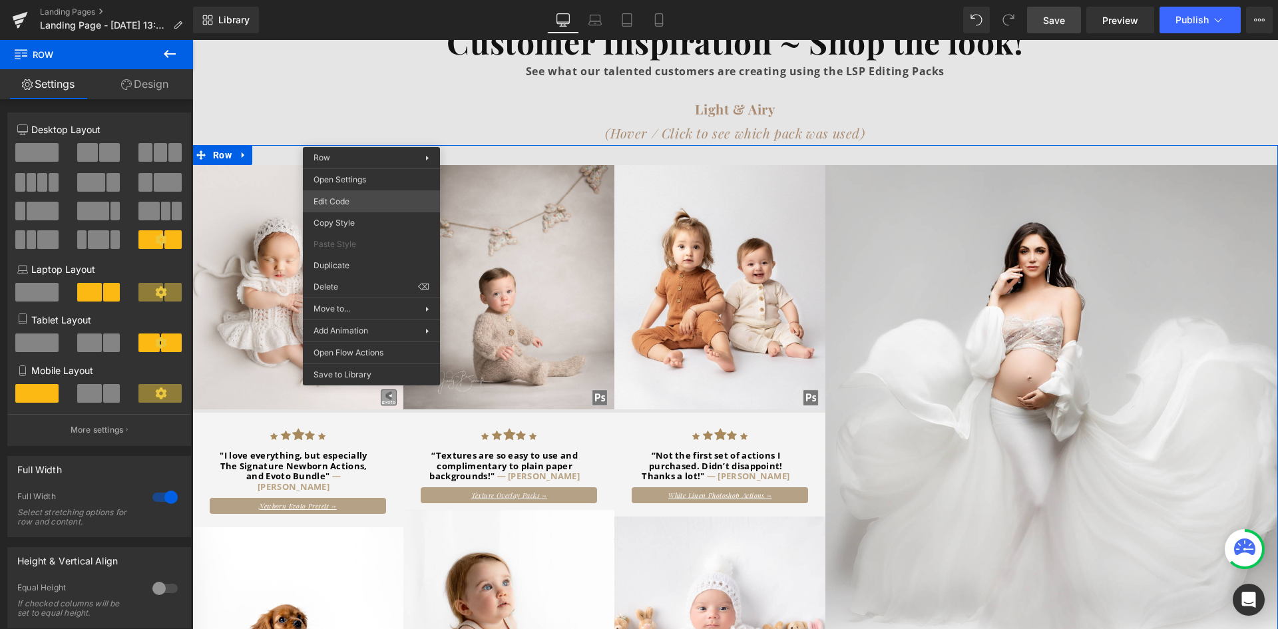
click at [385, 0] on div "Row You are previewing how the will restyle your page. You can not edit Element…" at bounding box center [639, 0] width 1278 height 0
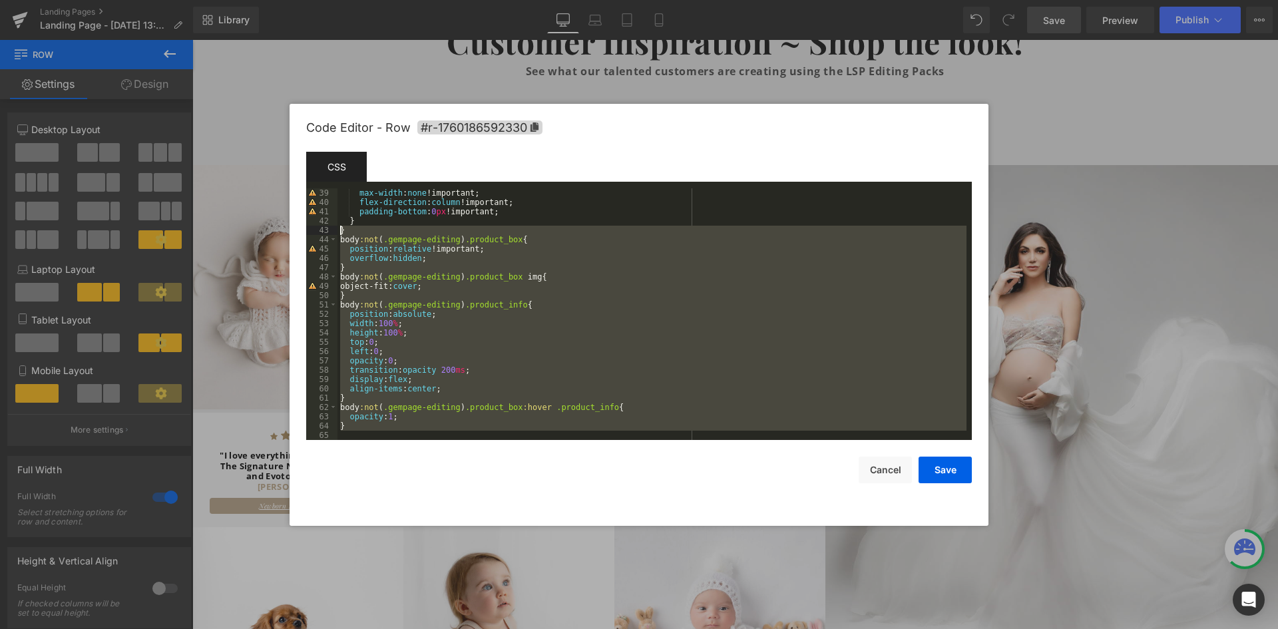
drag, startPoint x: 368, startPoint y: 433, endPoint x: 328, endPoint y: 230, distance: 207.6
click at [328, 230] on pre "39 40 41 42 43 44 45 46 47 48 49 50 51 52 53 54 55 56 57 58 59 60 61 62 63 64 6…" at bounding box center [639, 314] width 666 height 252
click at [443, 83] on div at bounding box center [639, 314] width 1278 height 629
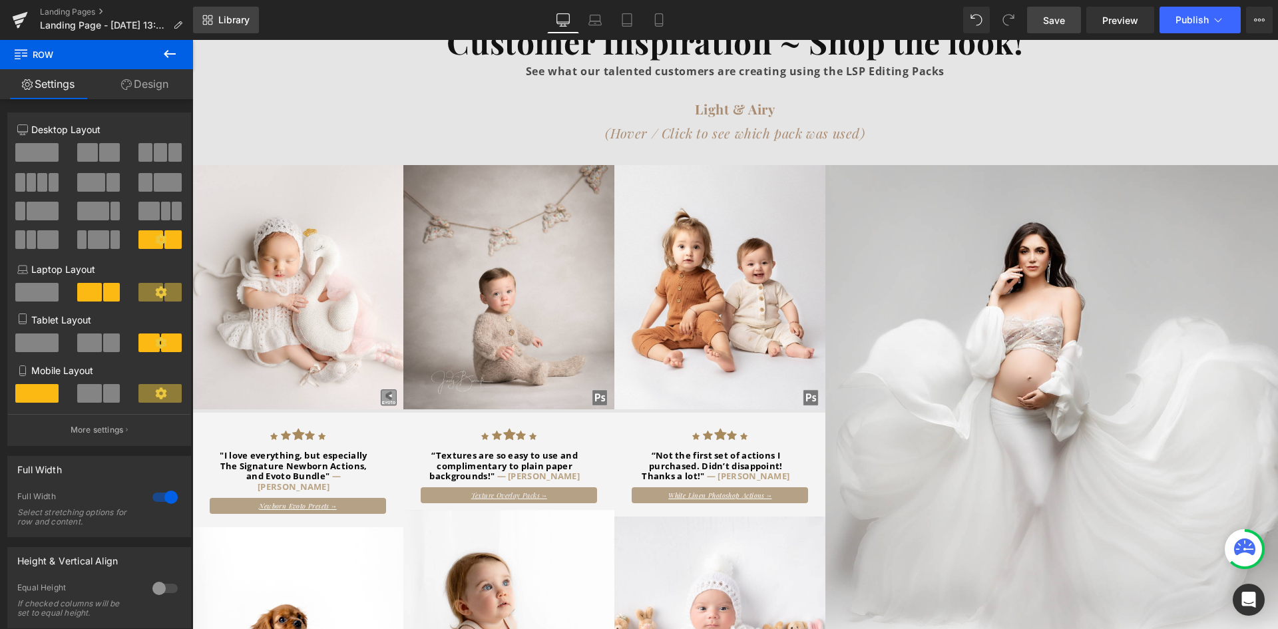
click at [218, 20] on span "Library" at bounding box center [233, 20] width 31 height 12
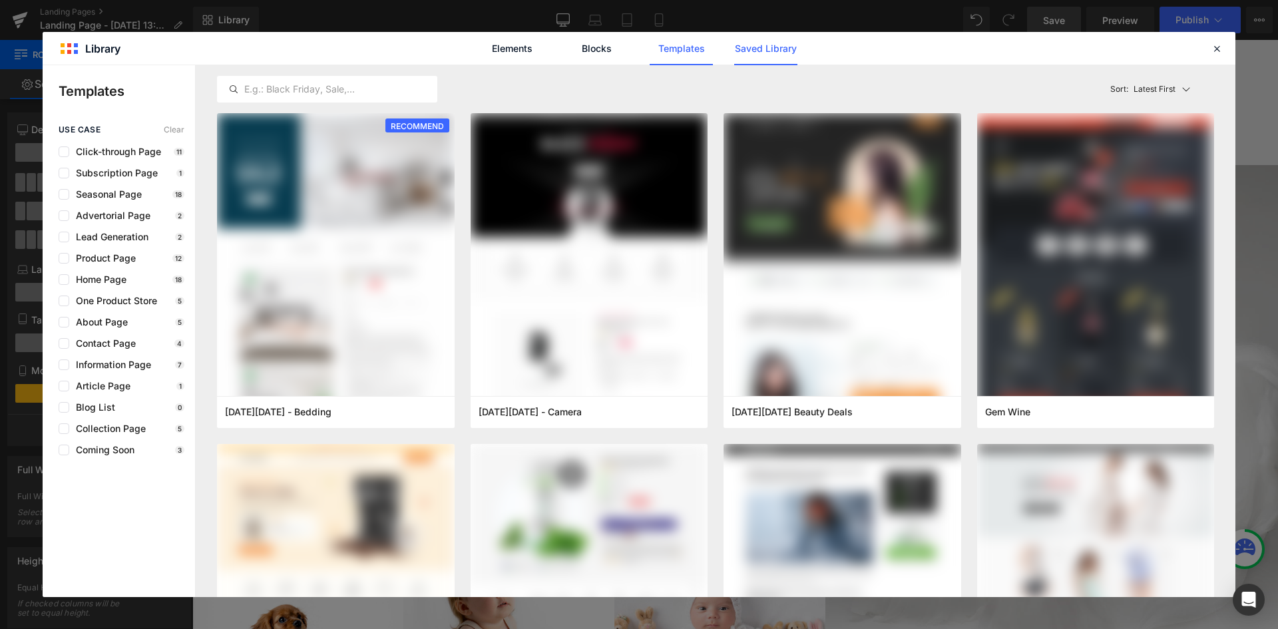
click at [757, 46] on link "Saved Library" at bounding box center [765, 48] width 63 height 33
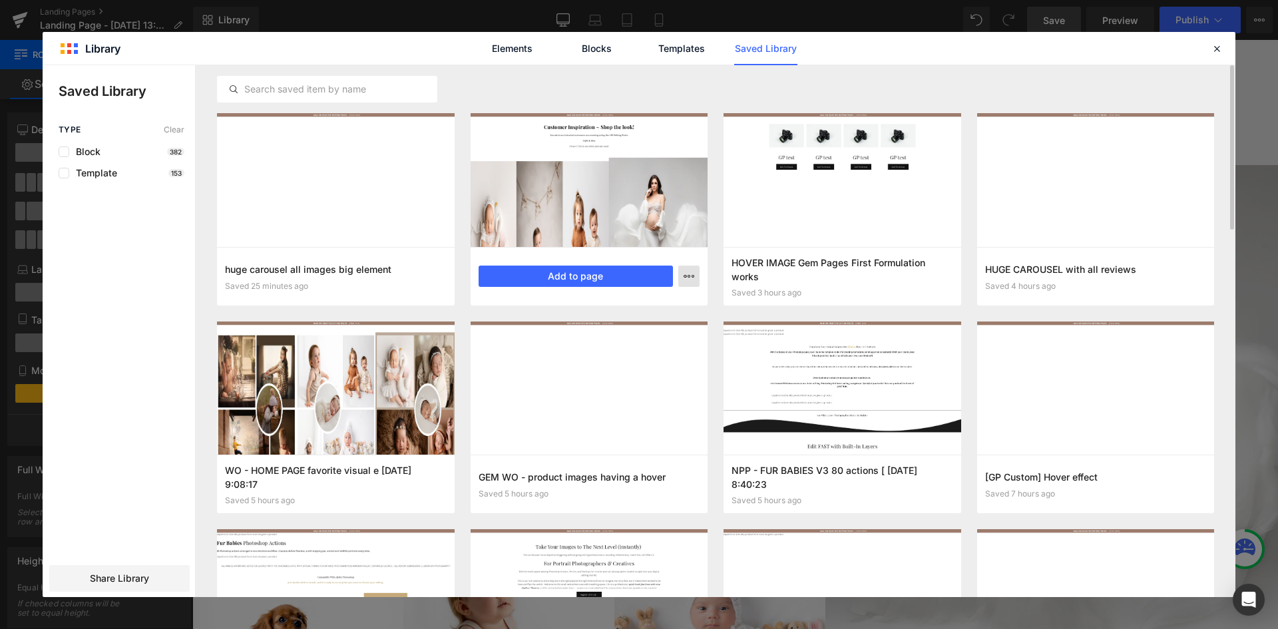
click at [687, 280] on icon "button" at bounding box center [689, 276] width 11 height 11
click at [550, 145] on div at bounding box center [639, 331] width 1193 height 532
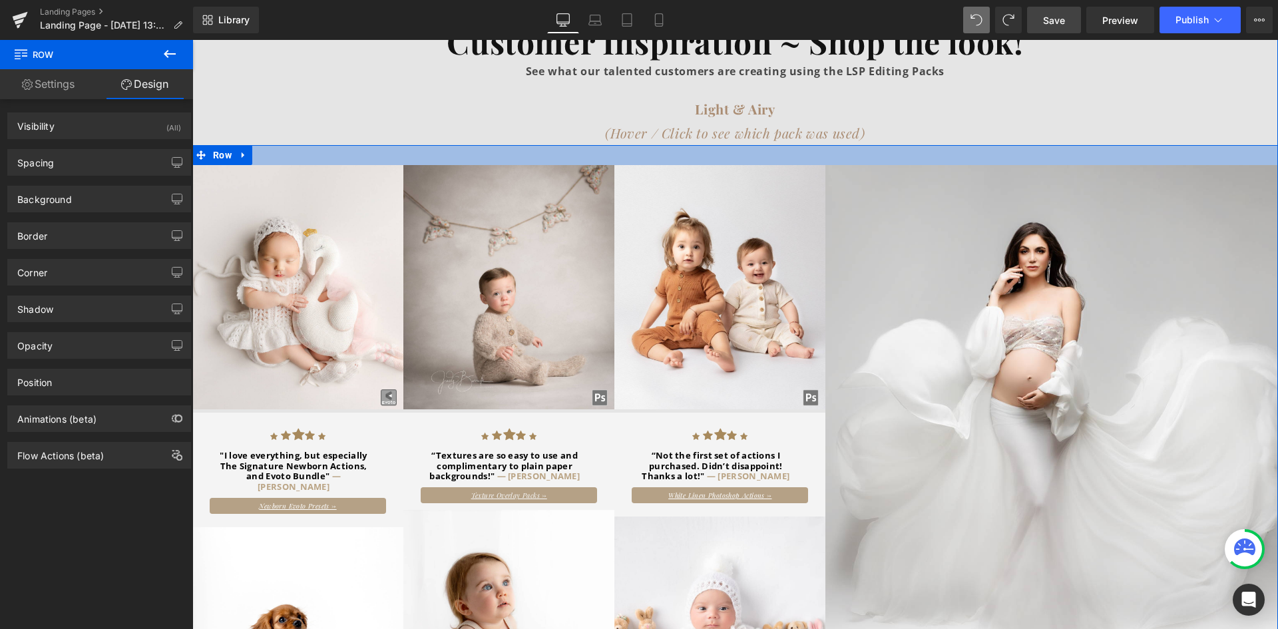
click at [488, 145] on div at bounding box center [735, 155] width 1086 height 20
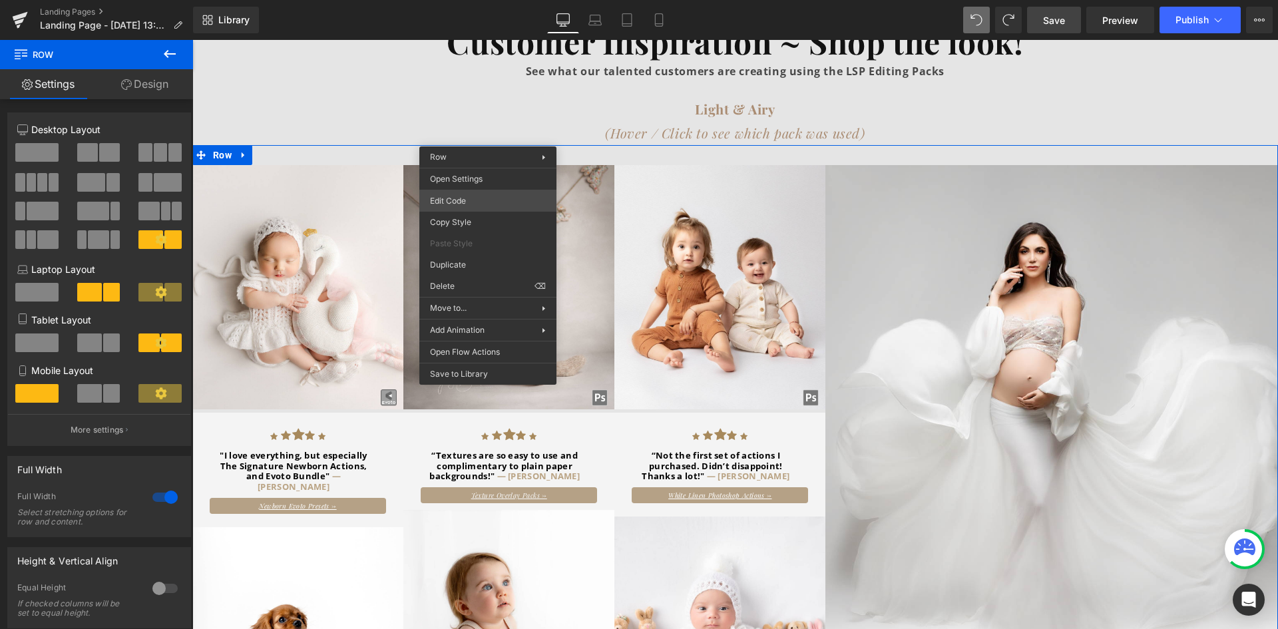
click at [507, 0] on div "Row You are previewing how the will restyle your page. You can not edit Element…" at bounding box center [639, 0] width 1278 height 0
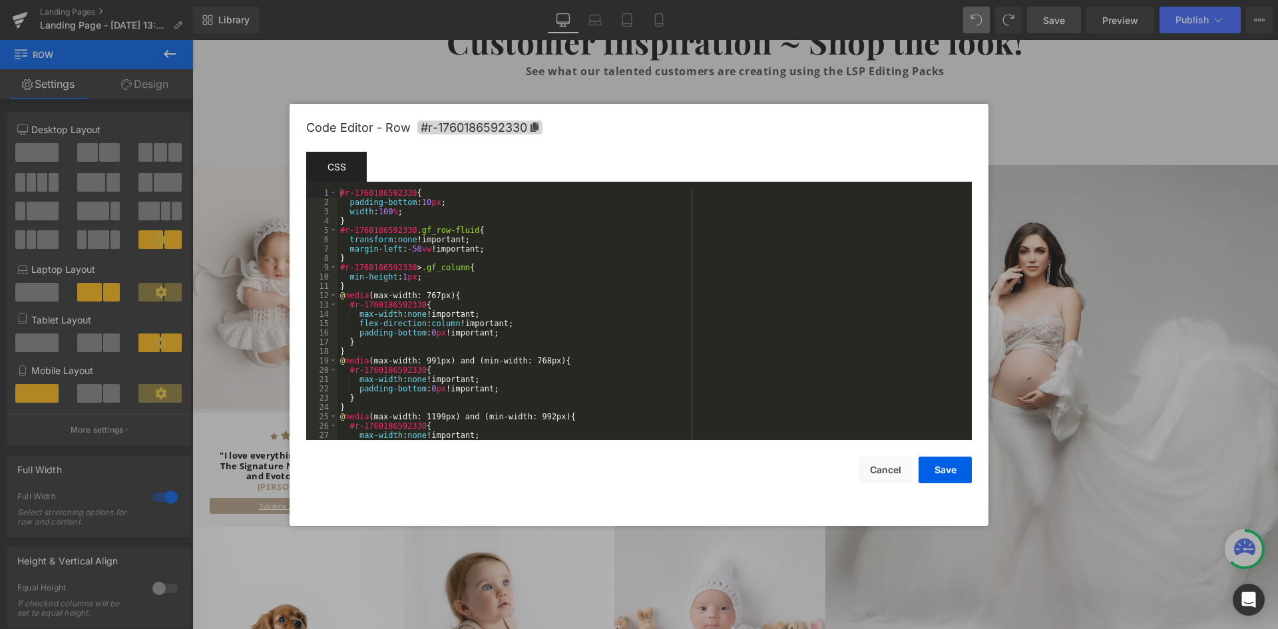
scroll to position [158, 0]
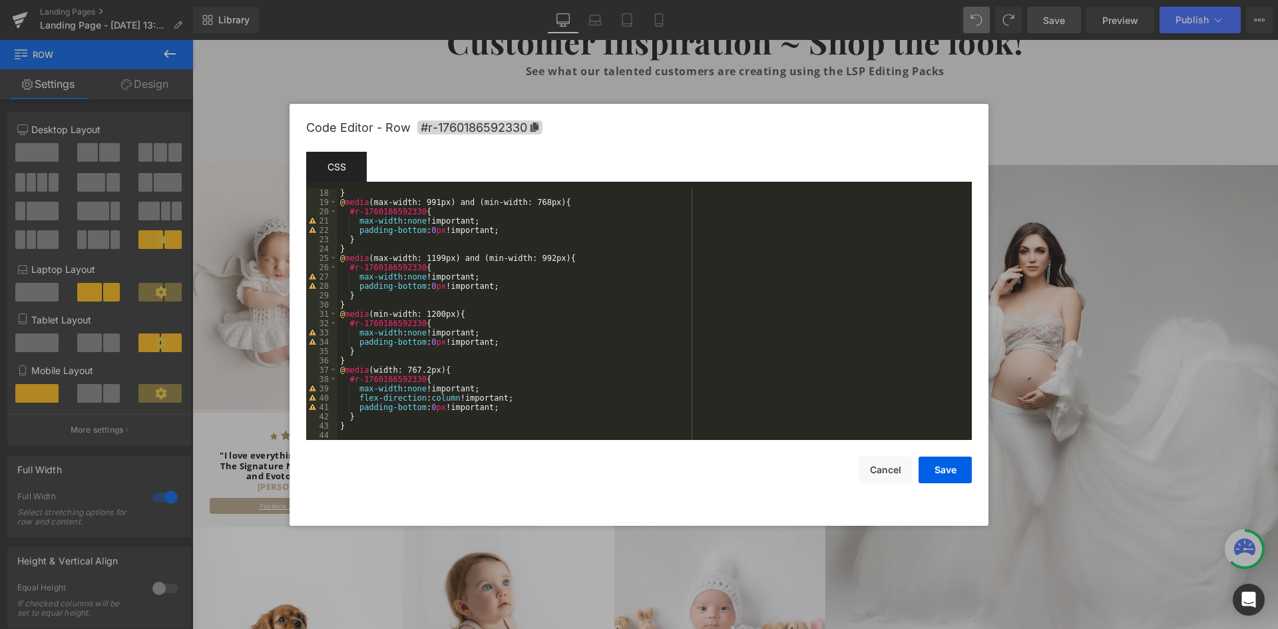
click at [663, 23] on div at bounding box center [639, 314] width 1278 height 629
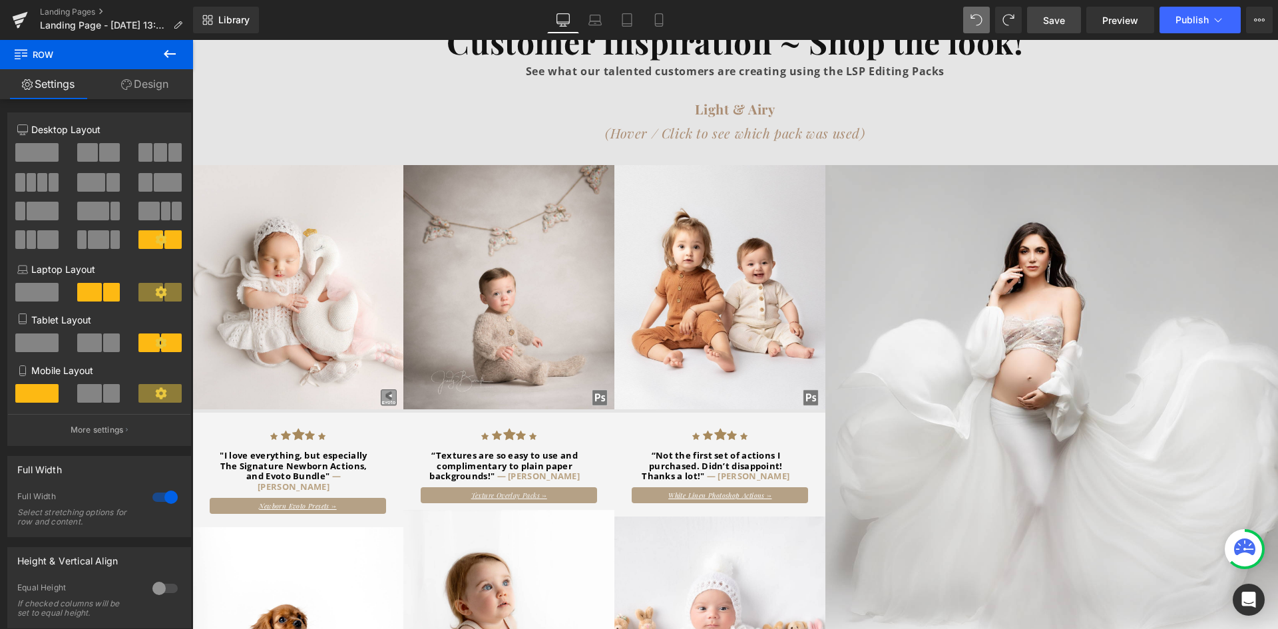
click at [1062, 30] on link "Save" at bounding box center [1054, 20] width 54 height 27
click at [1116, 31] on link "Preview" at bounding box center [1120, 20] width 68 height 27
click at [1130, 12] on link "Preview" at bounding box center [1120, 20] width 68 height 27
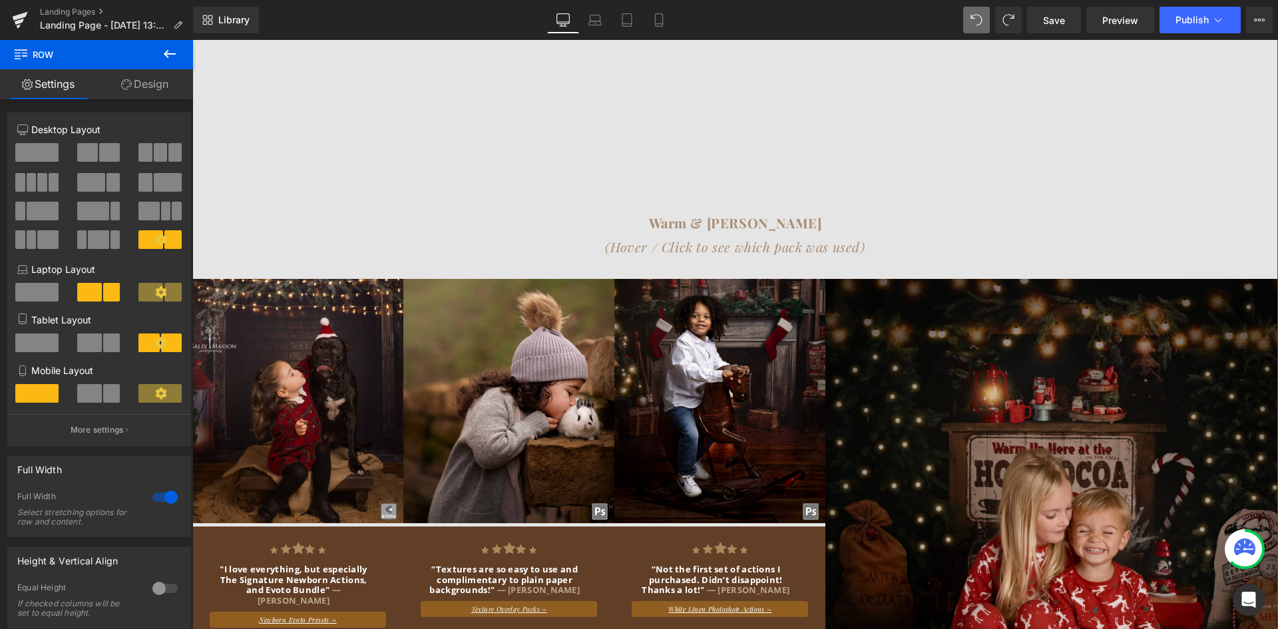
scroll to position [1553, 0]
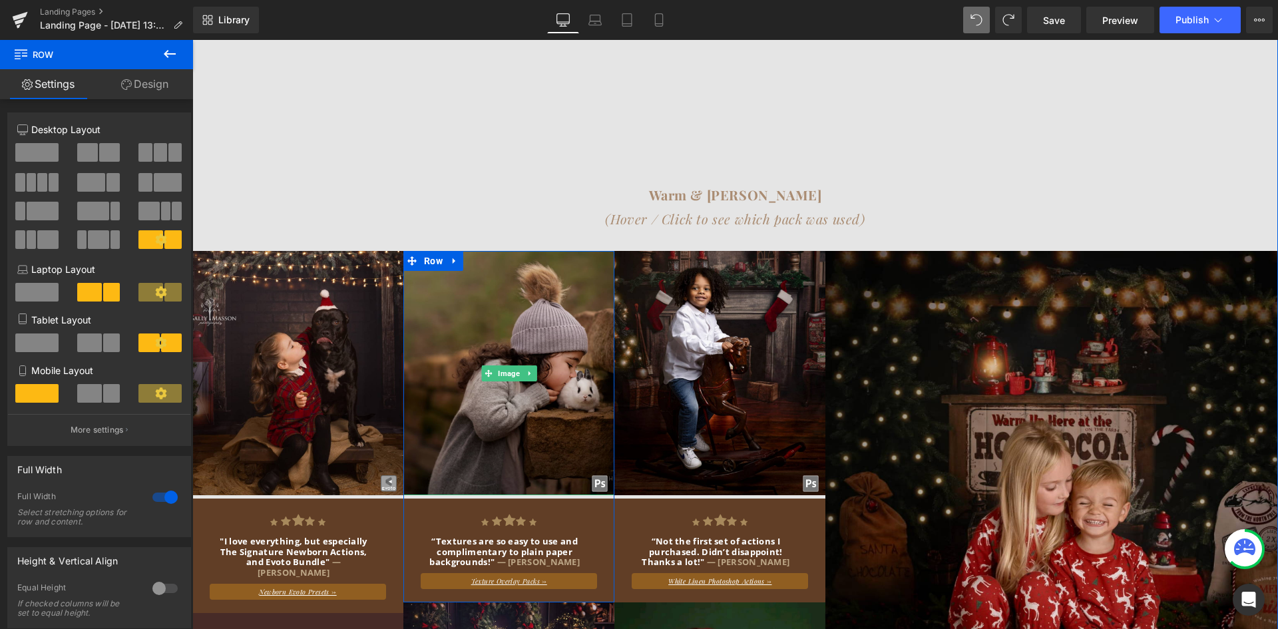
click at [460, 349] on img at bounding box center [508, 373] width 211 height 244
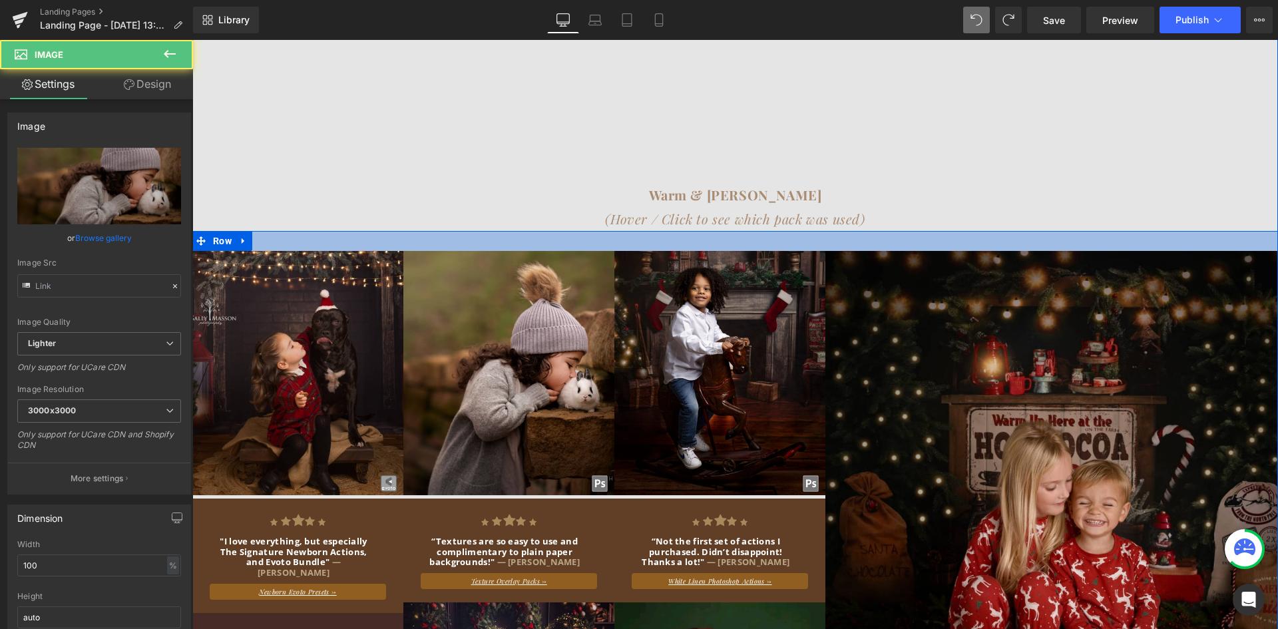
click at [490, 231] on div at bounding box center [735, 241] width 1086 height 20
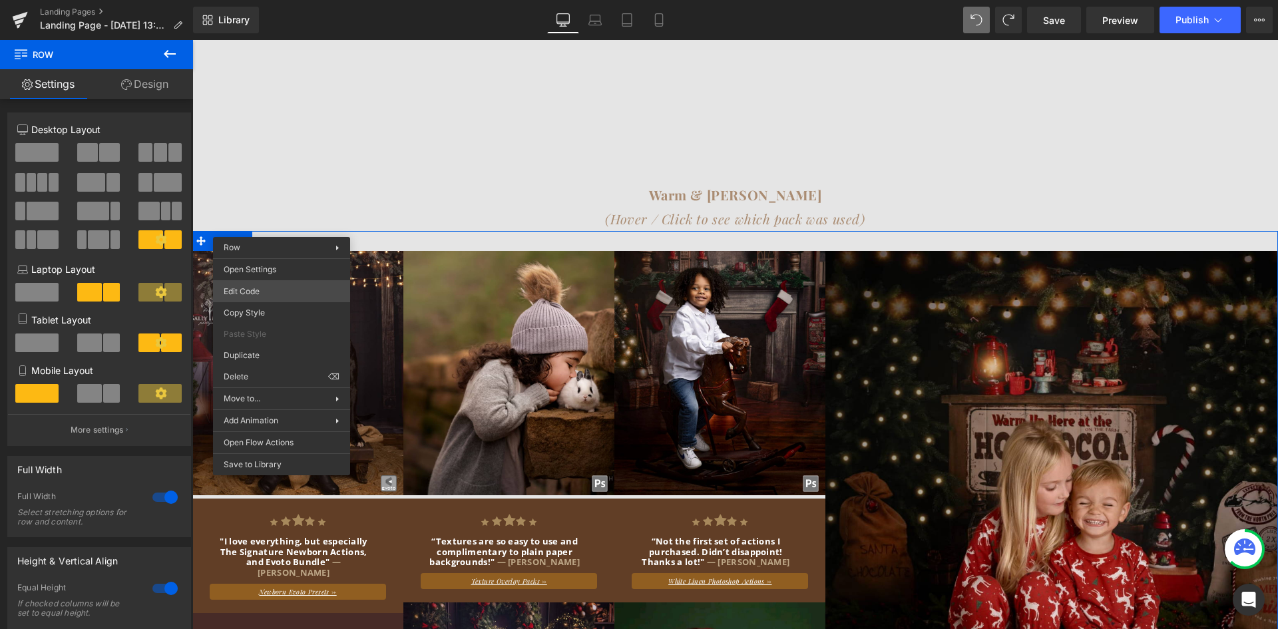
click at [277, 295] on body "Row You are previewing how the will restyle your page. You can not edit Element…" at bounding box center [639, 314] width 1278 height 629
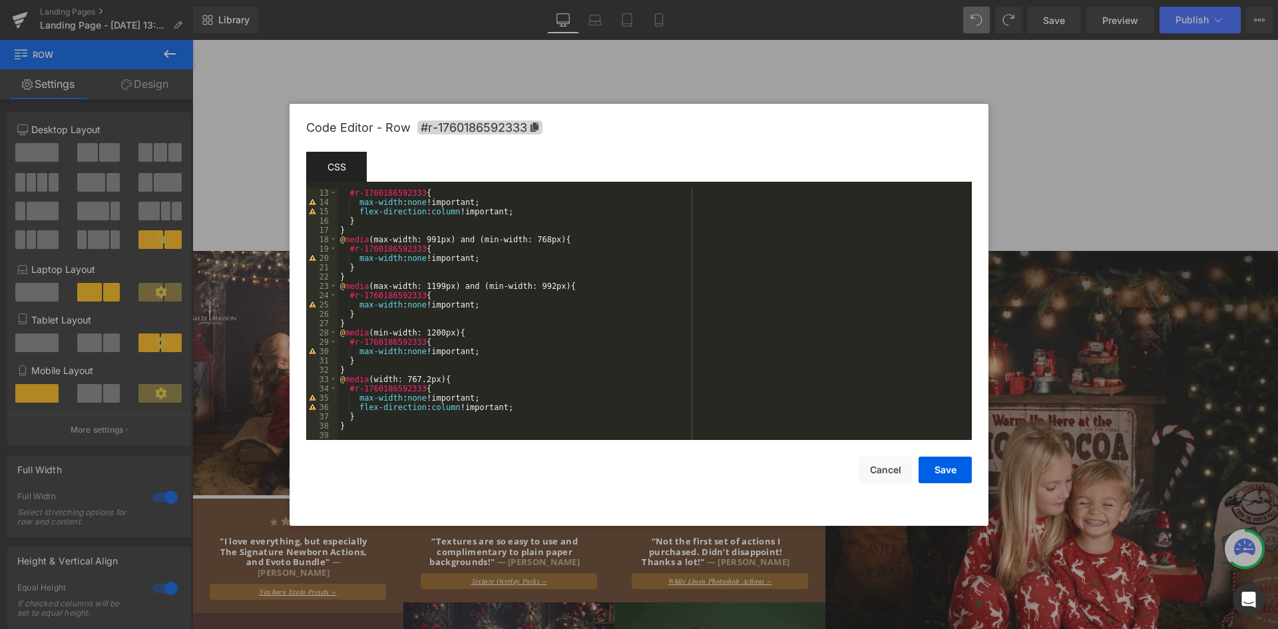
scroll to position [0, 0]
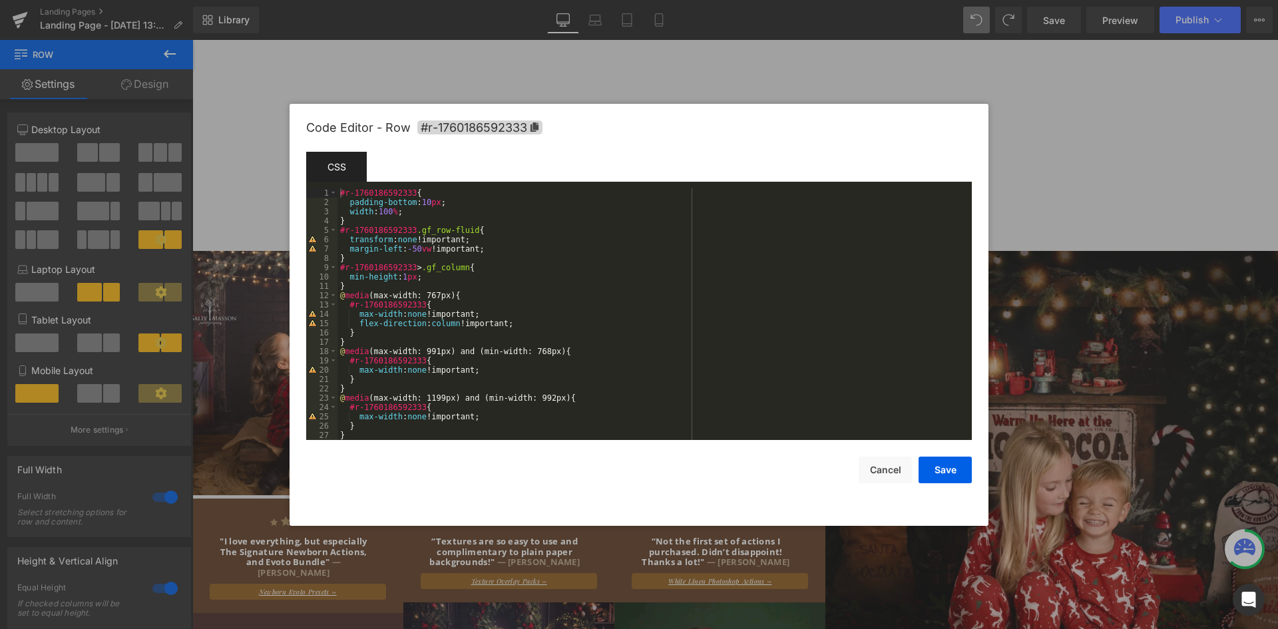
click at [625, 29] on div at bounding box center [639, 314] width 1278 height 629
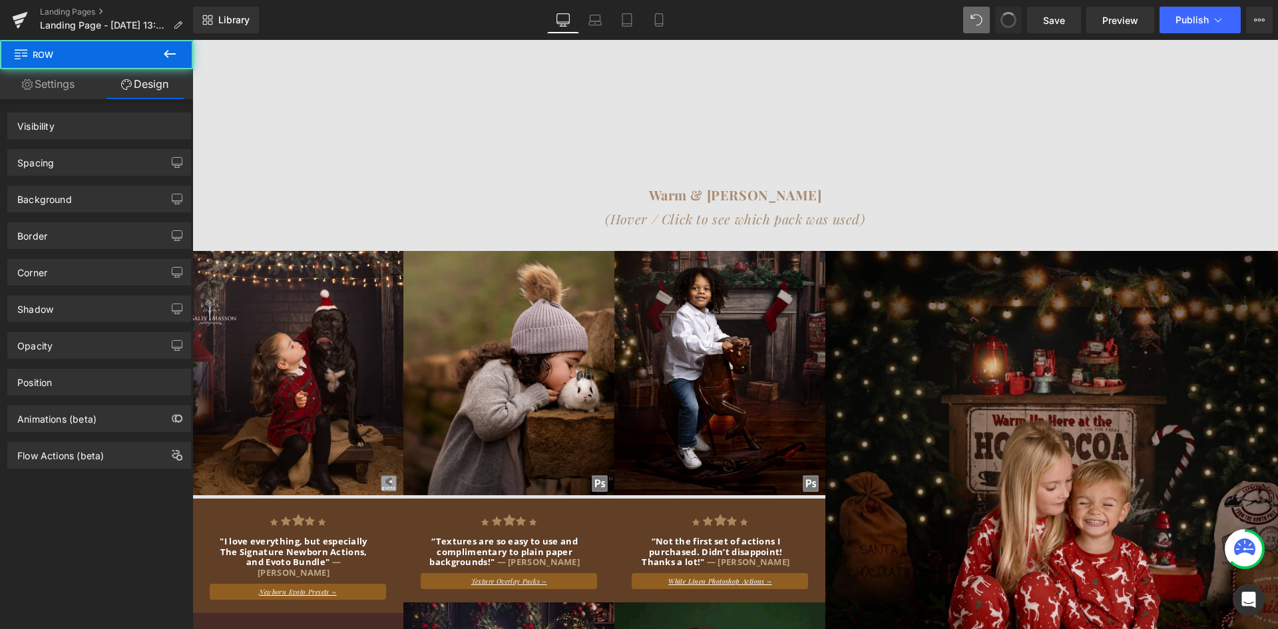
click at [1008, 15] on span at bounding box center [1008, 20] width 23 height 23
click at [1008, 15] on span at bounding box center [1008, 19] width 21 height 21
click at [1008, 15] on span at bounding box center [1008, 20] width 23 height 23
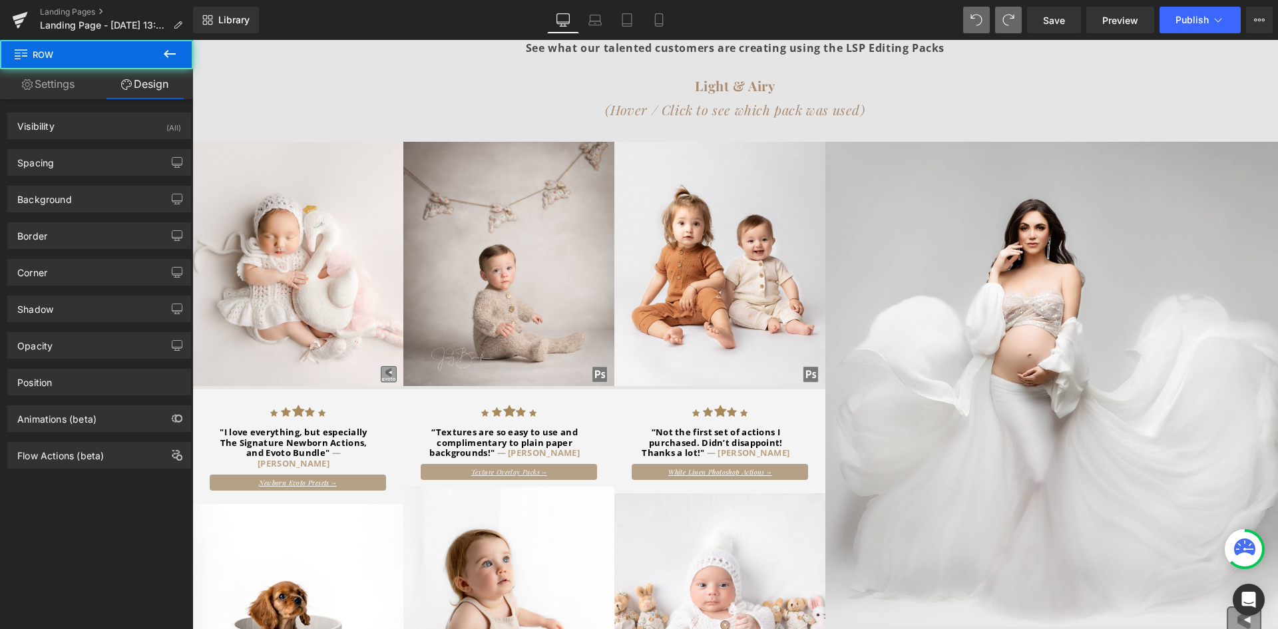
scroll to position [467, 0]
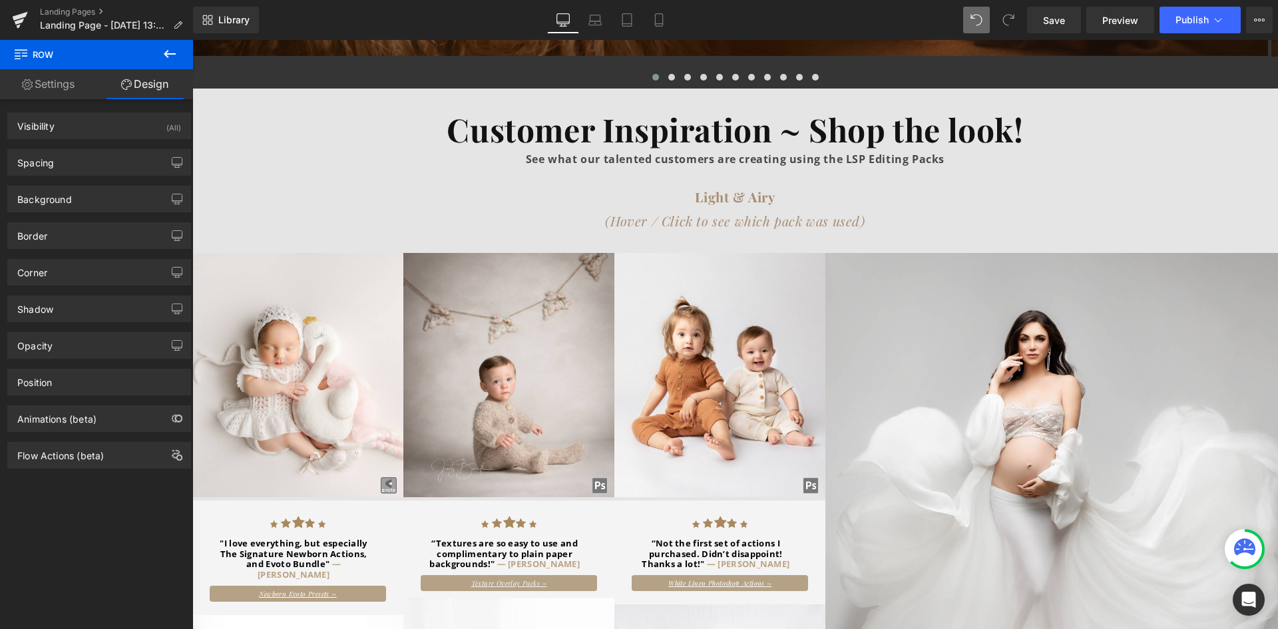
click at [1011, 27] on span at bounding box center [1008, 20] width 27 height 27
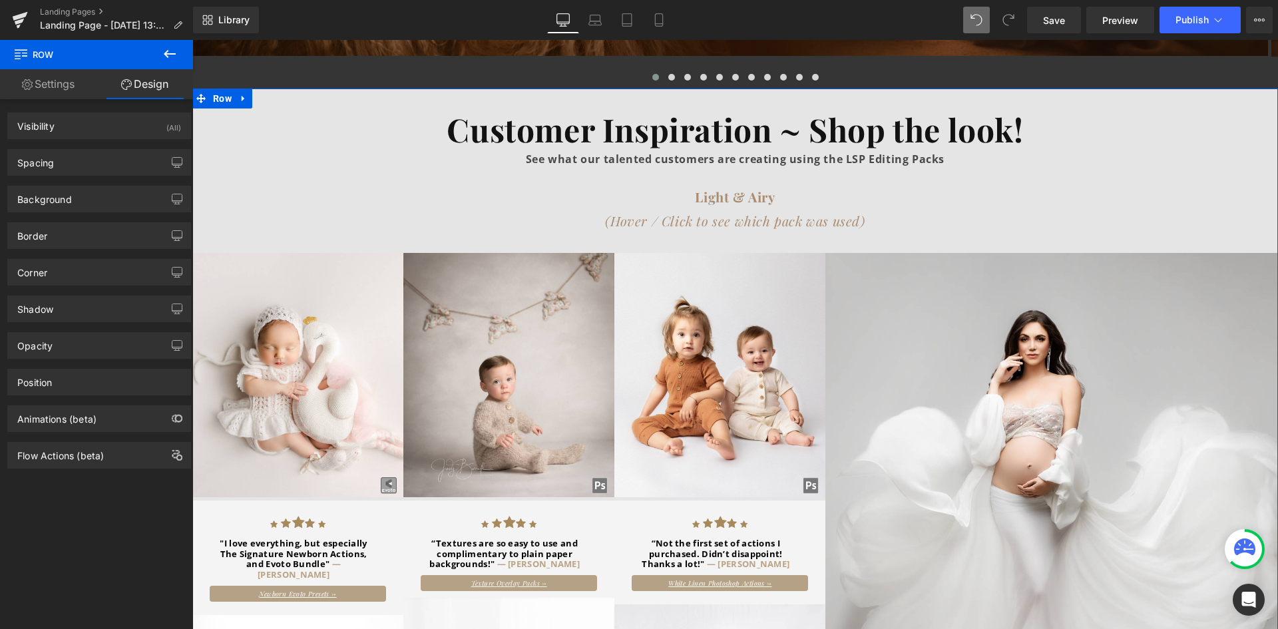
click at [192, 40] on div at bounding box center [192, 40] width 0 height 0
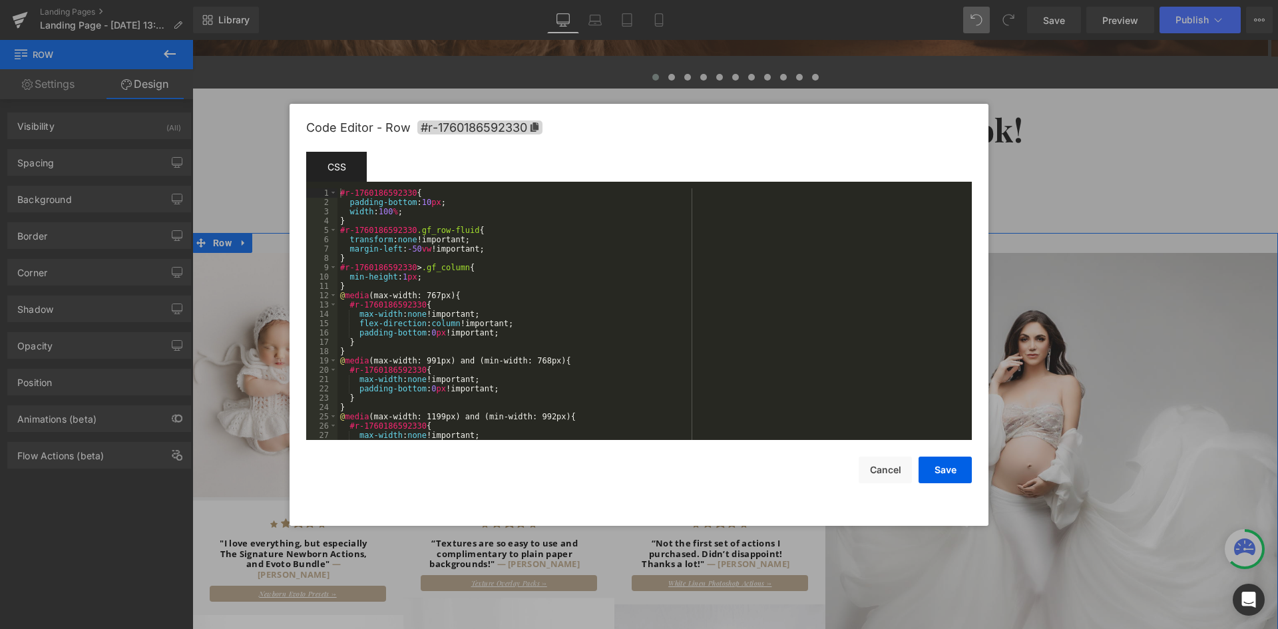
click at [484, 0] on div "Row You are previewing how the will restyle your page. You can not edit Element…" at bounding box center [639, 0] width 1278 height 0
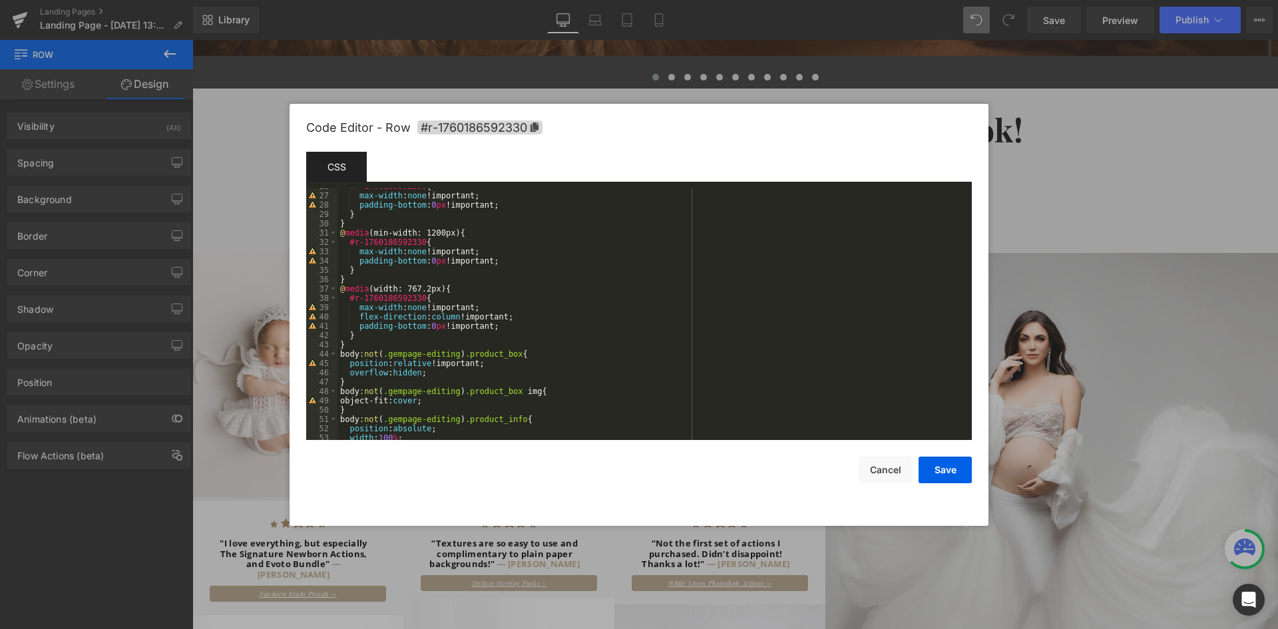
scroll to position [354, 0]
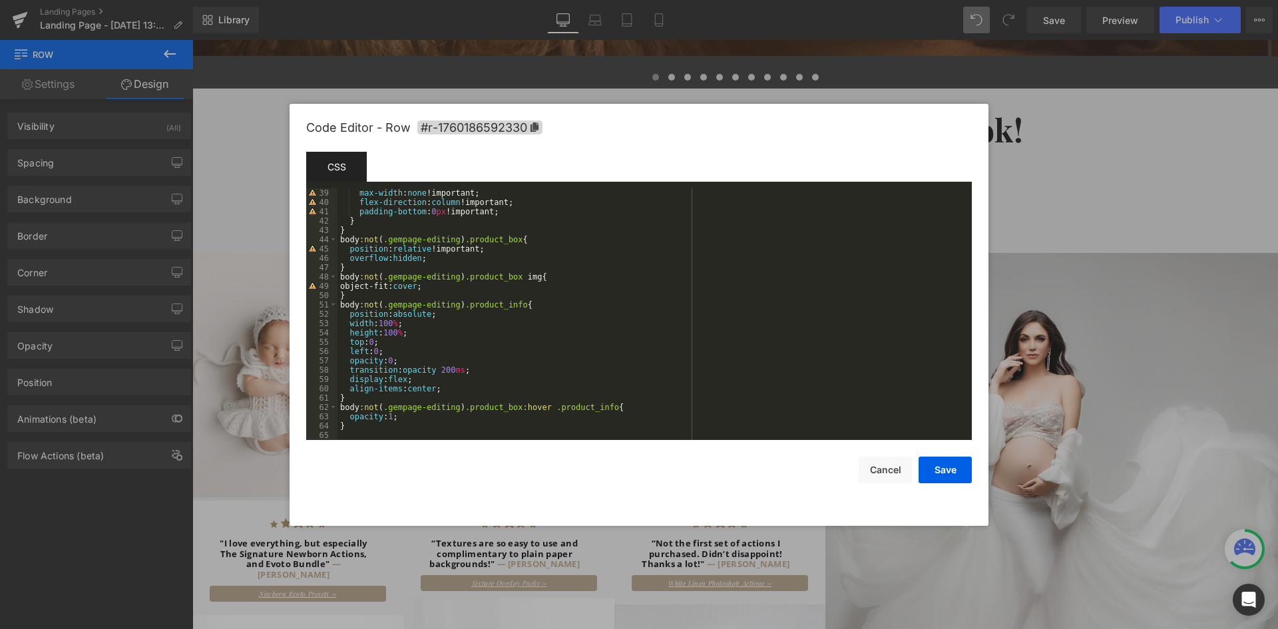
click at [1069, 348] on div at bounding box center [639, 314] width 1278 height 629
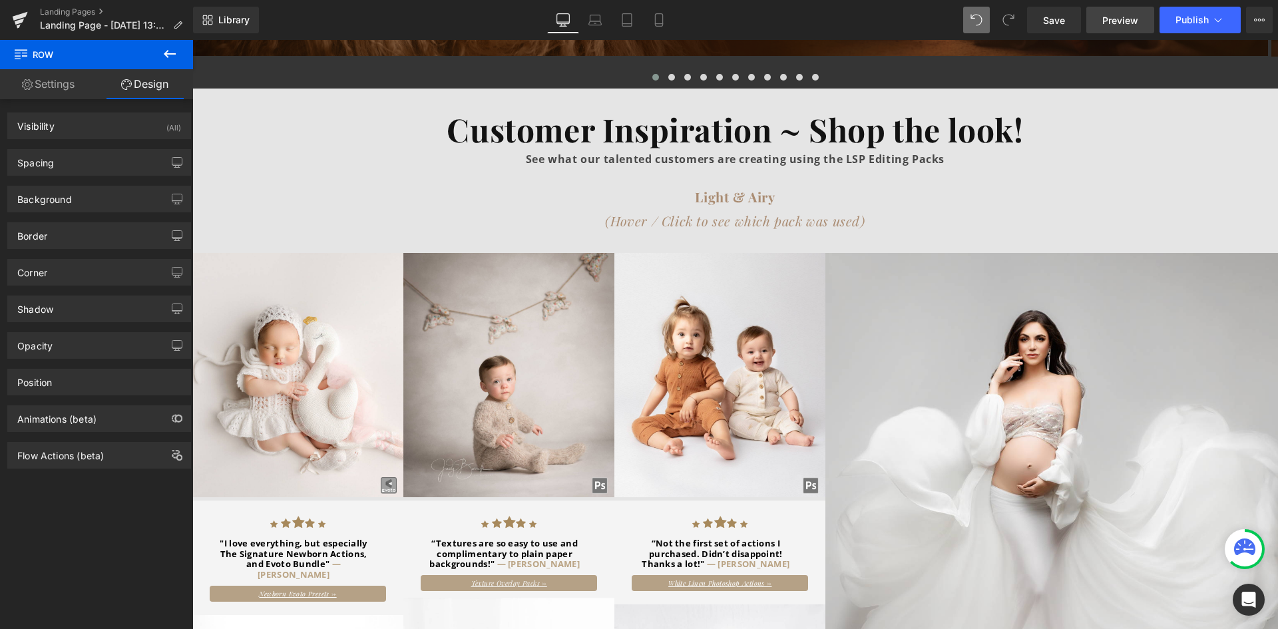
click at [1089, 25] on link "Preview" at bounding box center [1120, 20] width 68 height 27
click at [1045, 23] on span "Save" at bounding box center [1054, 20] width 22 height 14
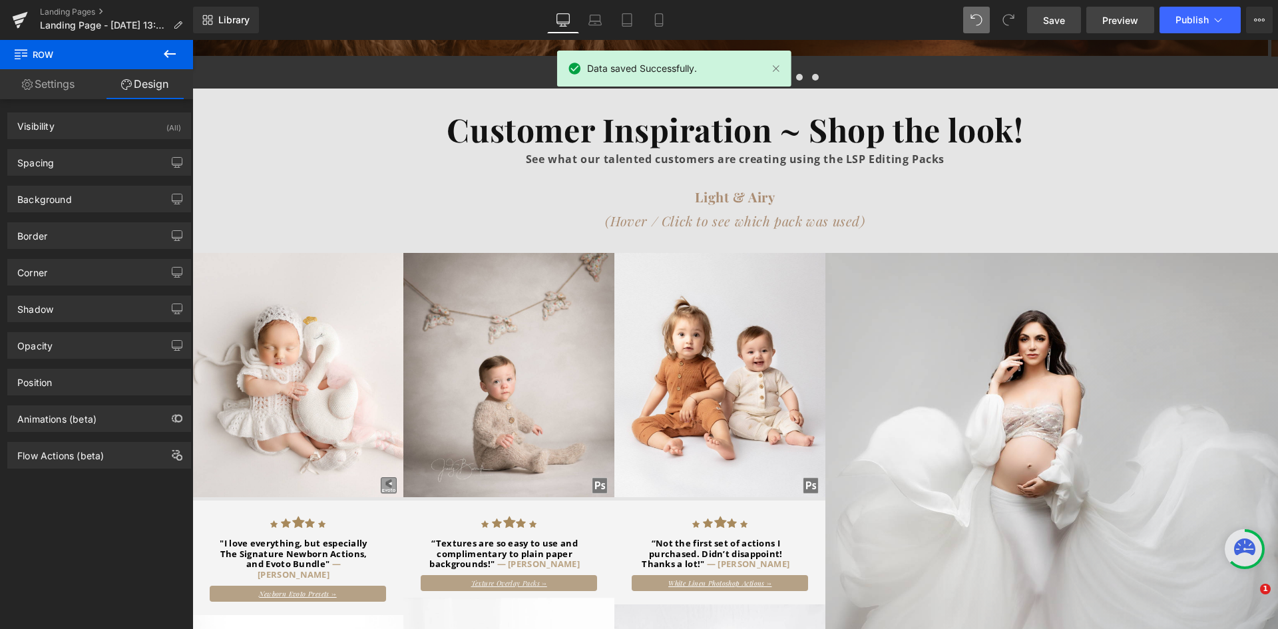
click at [1106, 20] on span "Preview" at bounding box center [1120, 20] width 36 height 14
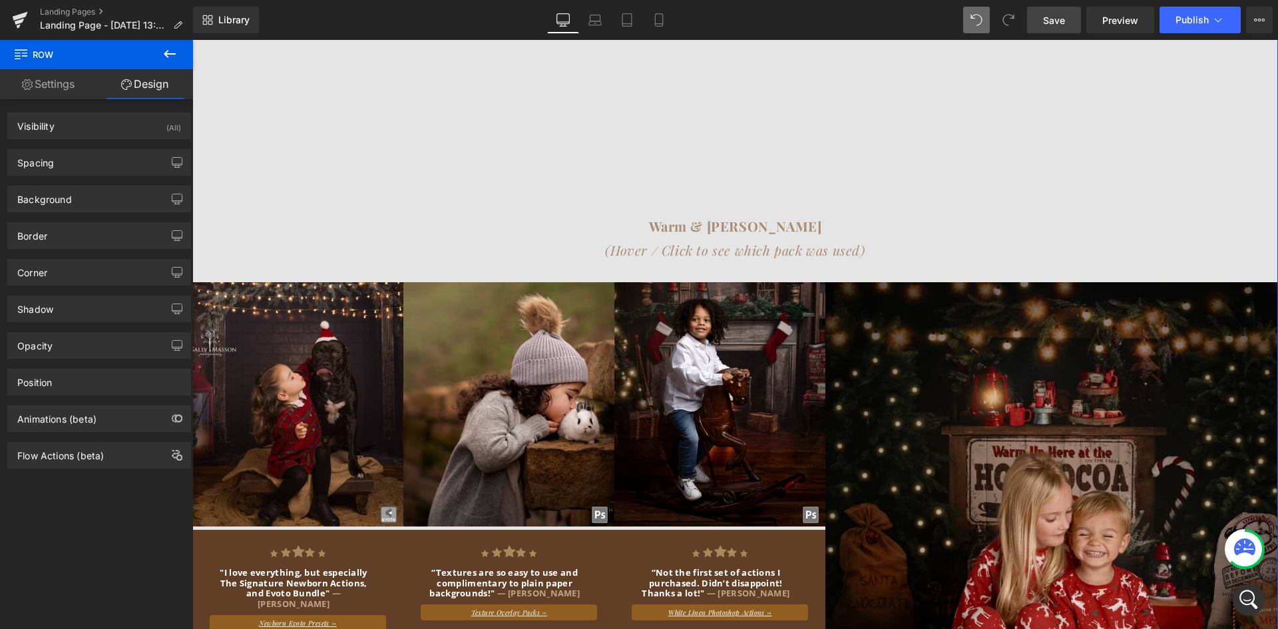
scroll to position [1465, 0]
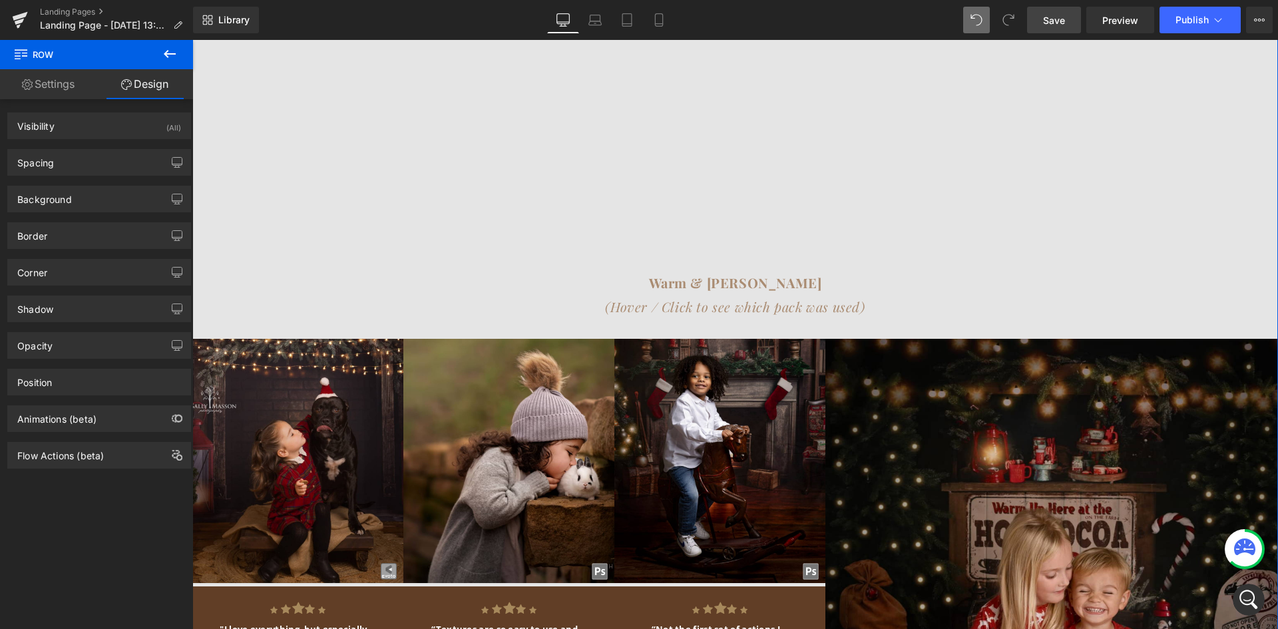
click at [847, 276] on p "Warm & [PERSON_NAME]" at bounding box center [735, 283] width 1086 height 24
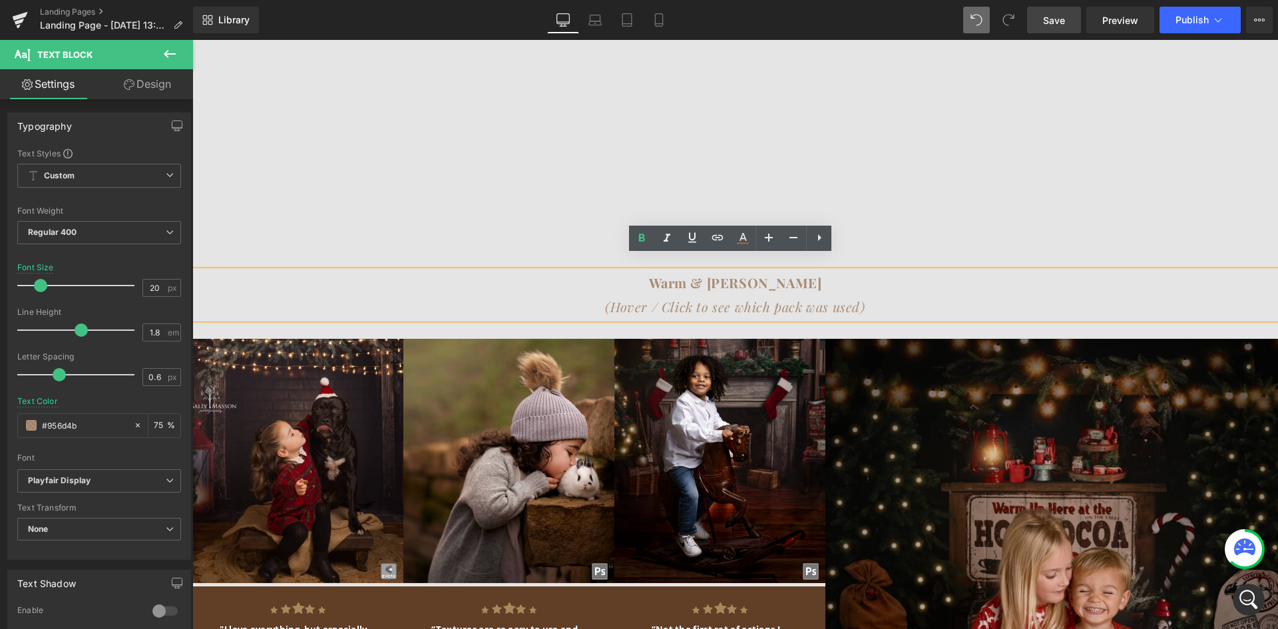
click at [192, 40] on div at bounding box center [192, 40] width 0 height 0
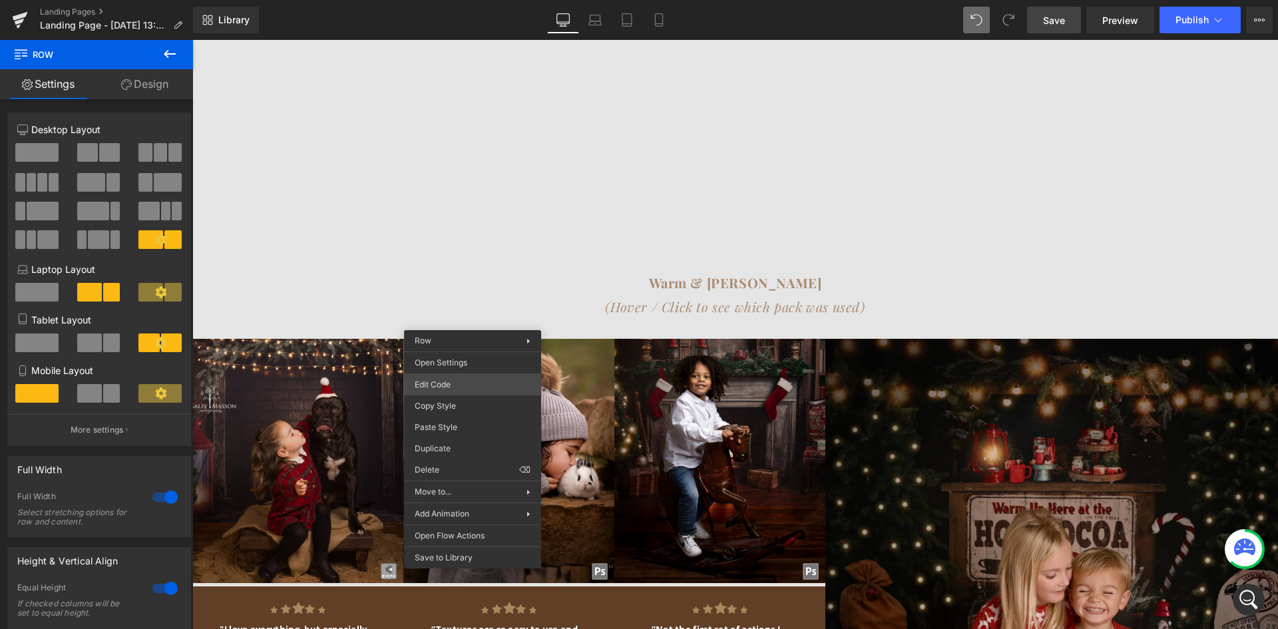
click at [491, 0] on div "Row You are previewing how the will restyle your page. You can not edit Element…" at bounding box center [639, 0] width 1278 height 0
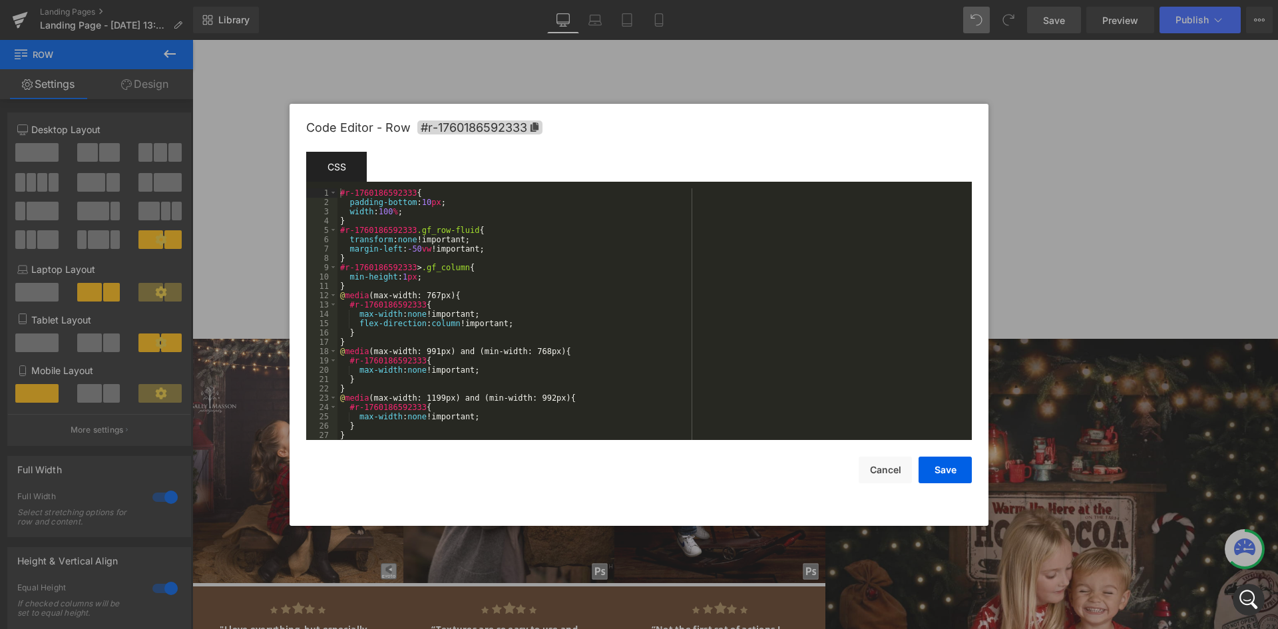
scroll to position [112, 0]
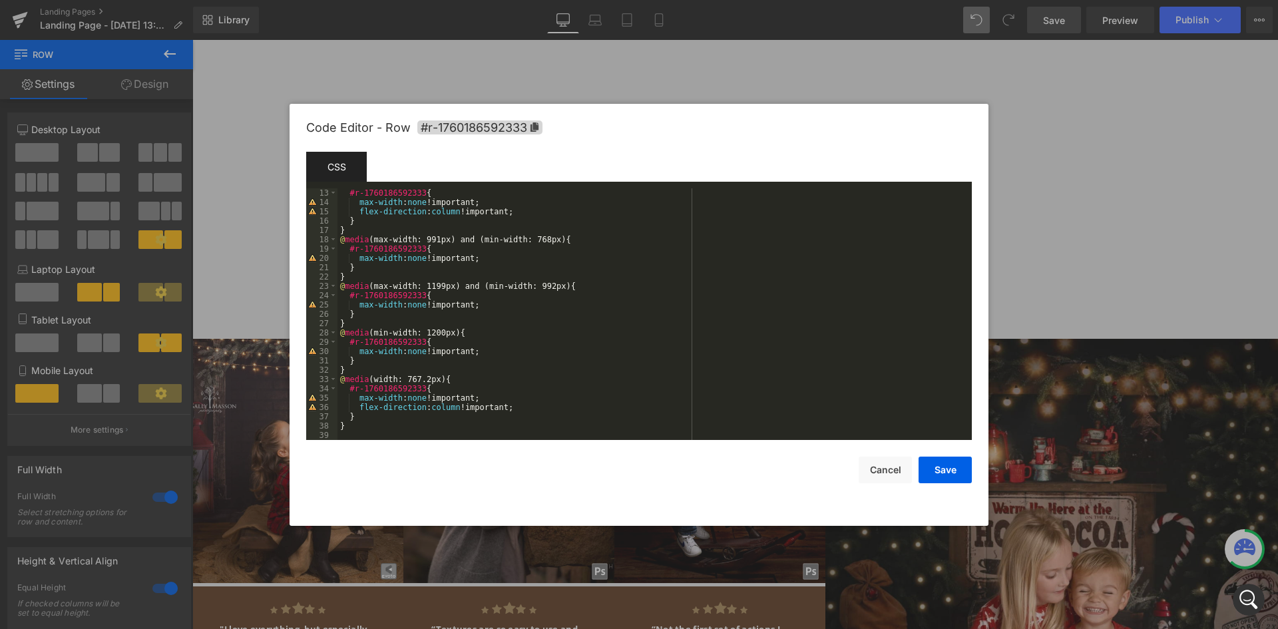
drag, startPoint x: 230, startPoint y: 262, endPoint x: 417, endPoint y: 15, distance: 310.7
click at [230, 262] on div at bounding box center [639, 314] width 1278 height 629
